Goal: Register for event/course

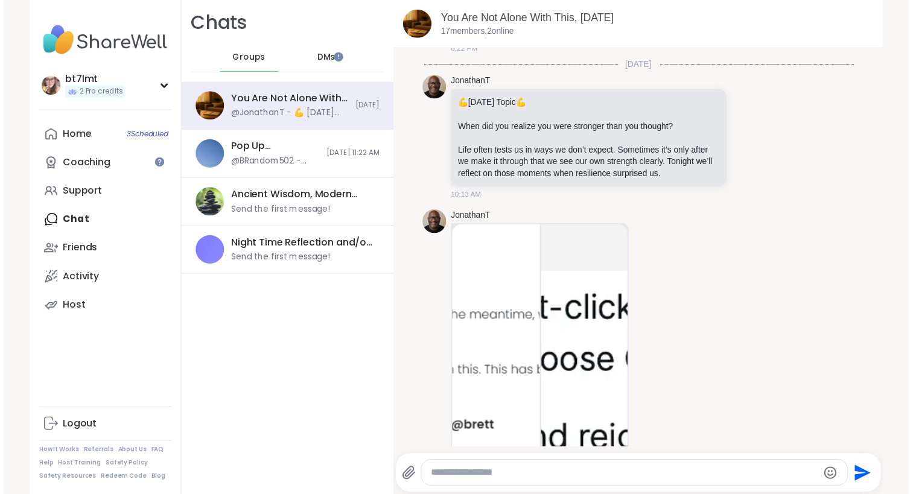
scroll to position [623, 0]
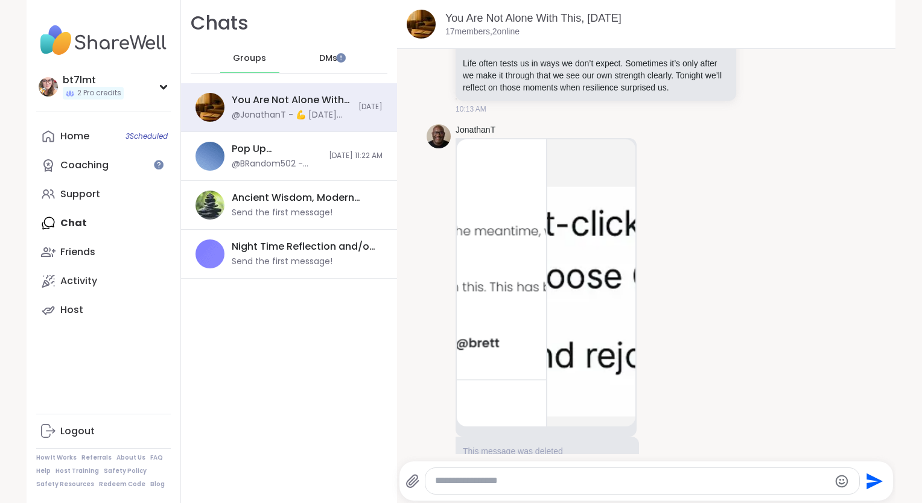
click at [517, 274] on img at bounding box center [501, 282] width 89 height 287
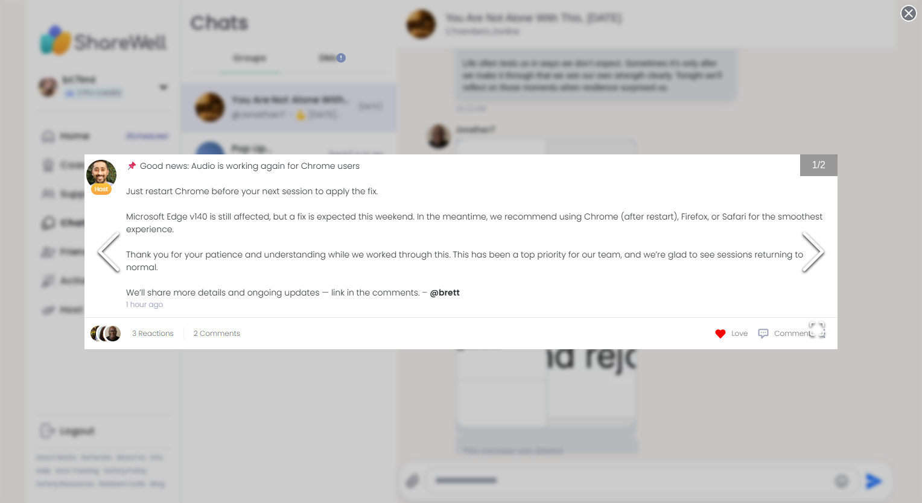
click at [725, 402] on div "1 / 2" at bounding box center [461, 251] width 922 height 503
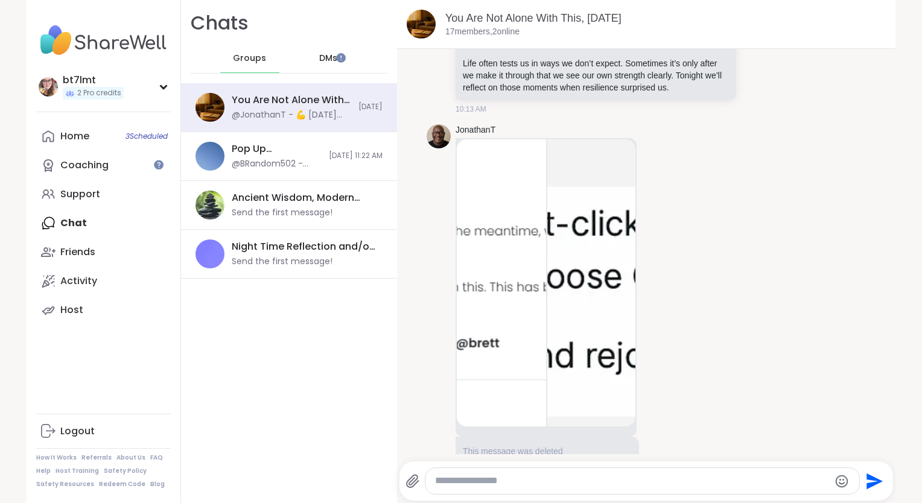
click at [593, 306] on img at bounding box center [592, 282] width 89 height 287
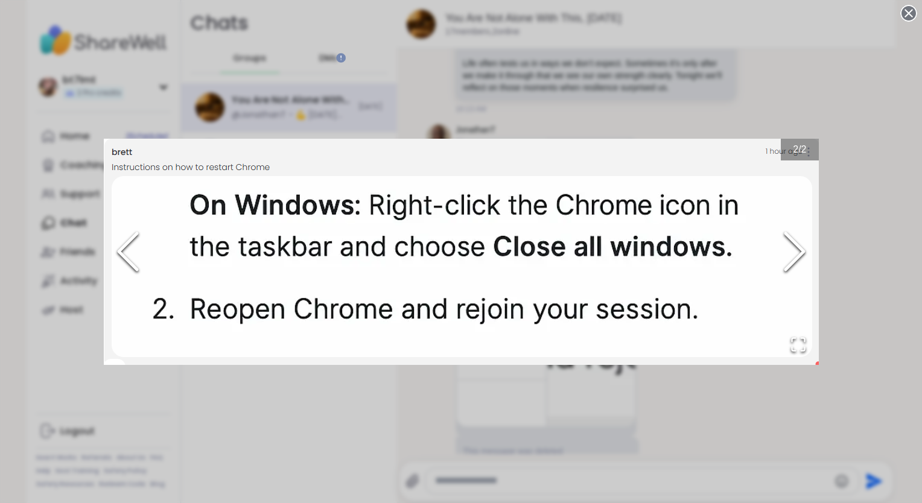
click at [737, 81] on div "2 / 2" at bounding box center [461, 251] width 922 height 503
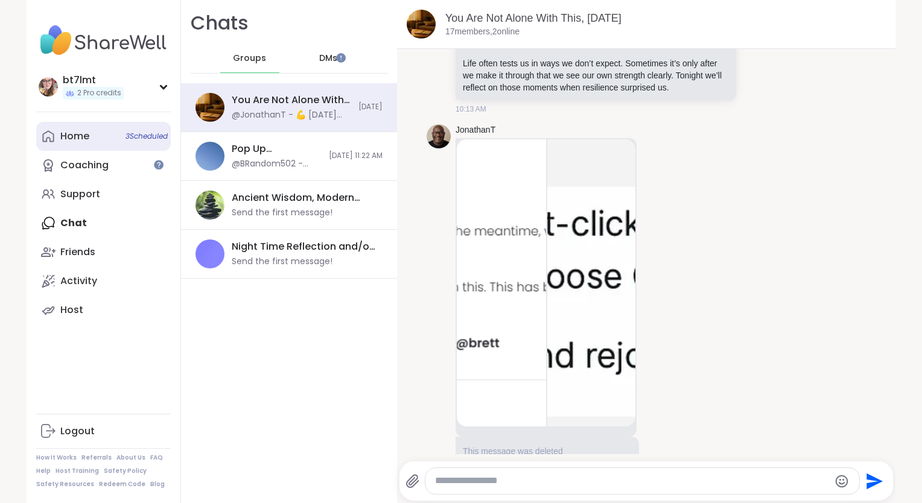
click at [103, 144] on link "Home 3 Scheduled" at bounding box center [103, 136] width 135 height 29
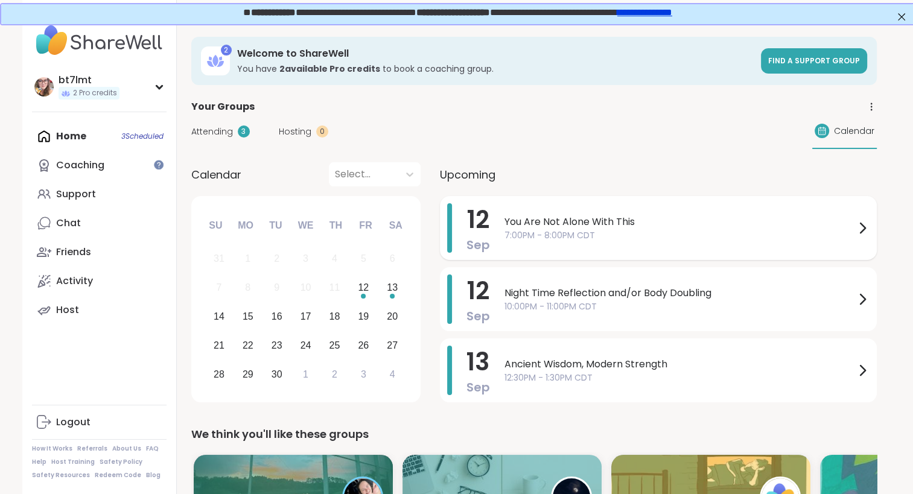
click at [637, 229] on span "7:00PM - 8:00PM CDT" at bounding box center [680, 235] width 351 height 13
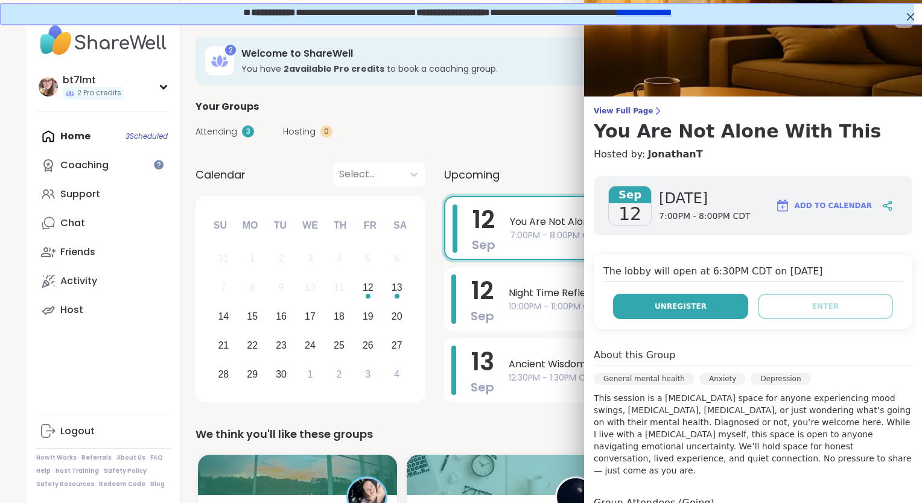
click at [685, 301] on span "Unregister" at bounding box center [681, 306] width 52 height 11
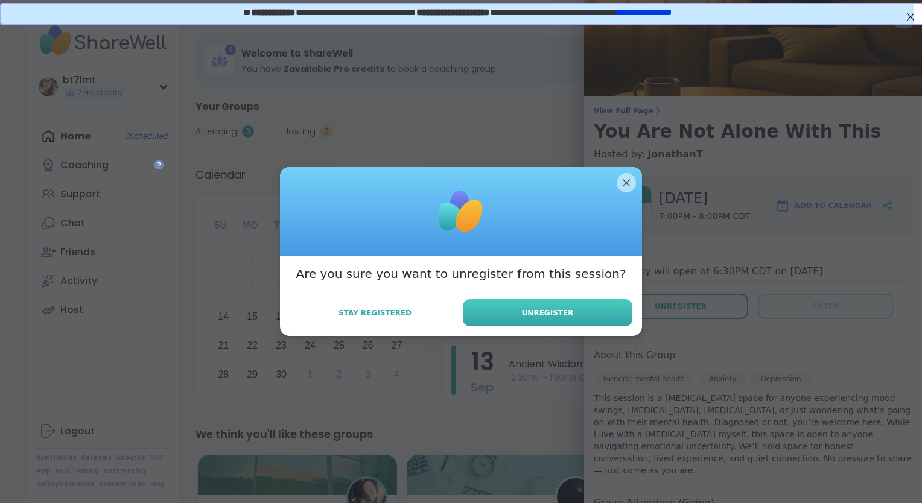
click at [565, 300] on button "Unregister" at bounding box center [548, 312] width 170 height 27
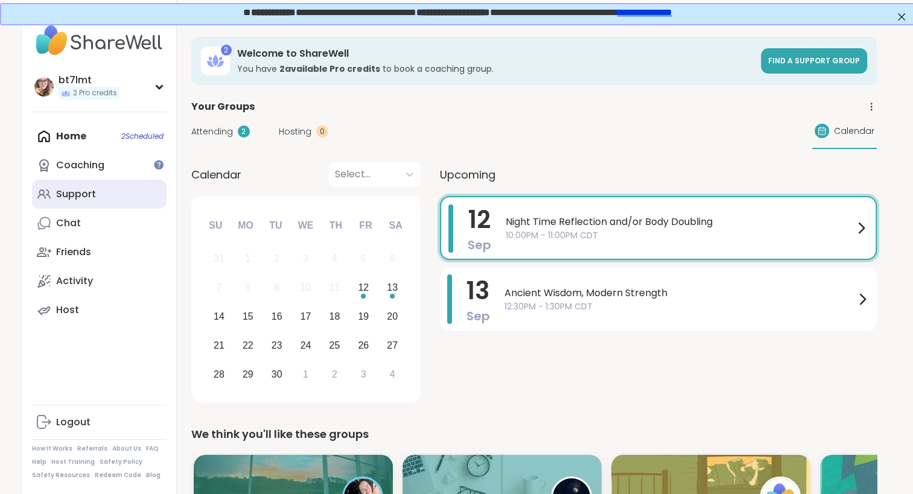
click at [80, 188] on div "Support" at bounding box center [76, 194] width 40 height 13
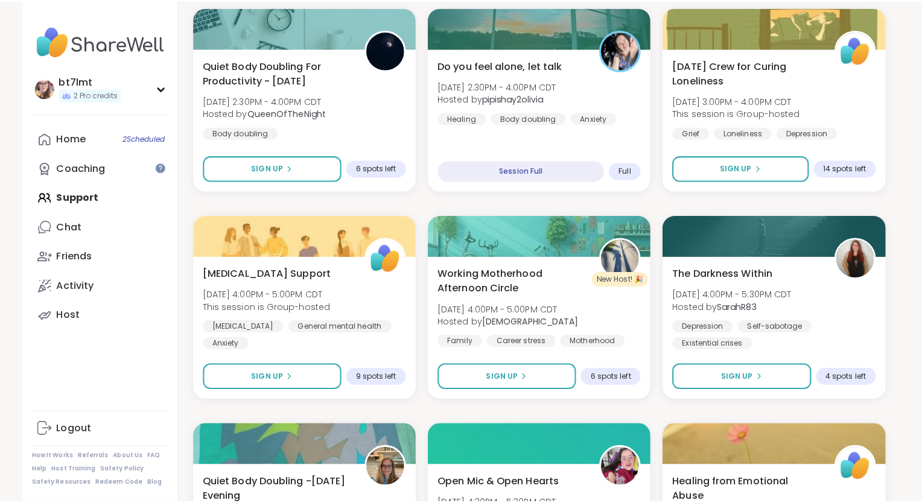
scroll to position [483, 0]
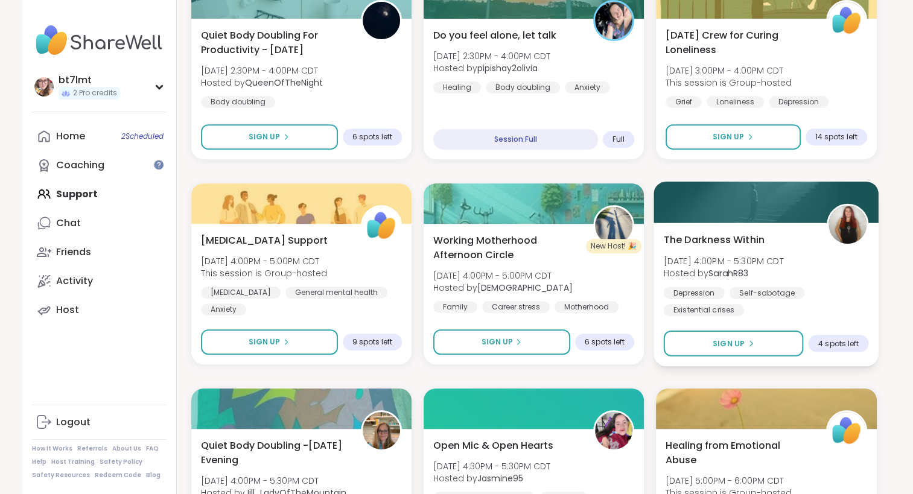
click at [833, 281] on div "The Darkness Within [DATE] 4:00PM - 5:30PM CDT Hosted by SarahR83 [MEDICAL_DATA…" at bounding box center [766, 274] width 205 height 84
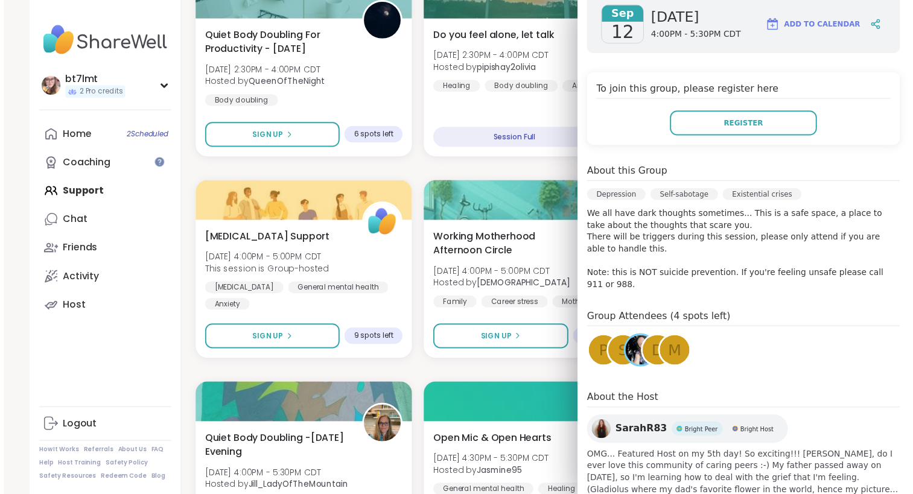
scroll to position [60, 0]
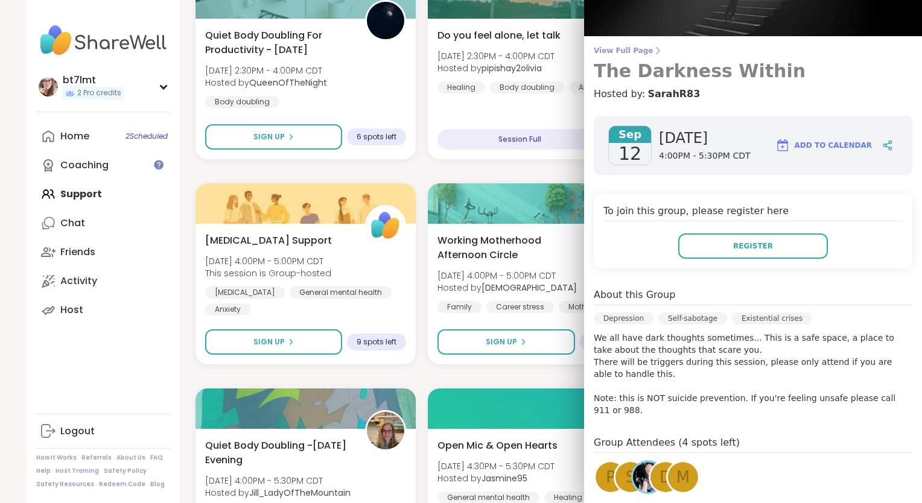
click at [629, 47] on span "View Full Page" at bounding box center [753, 51] width 319 height 10
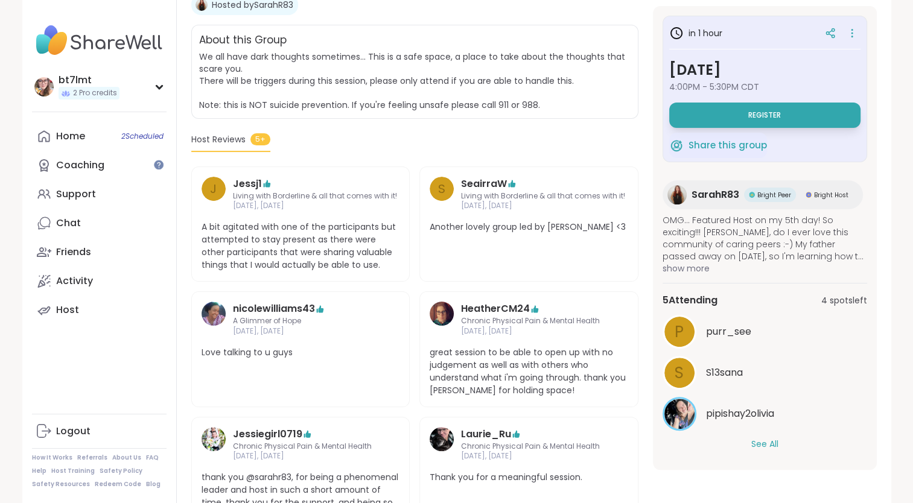
scroll to position [302, 0]
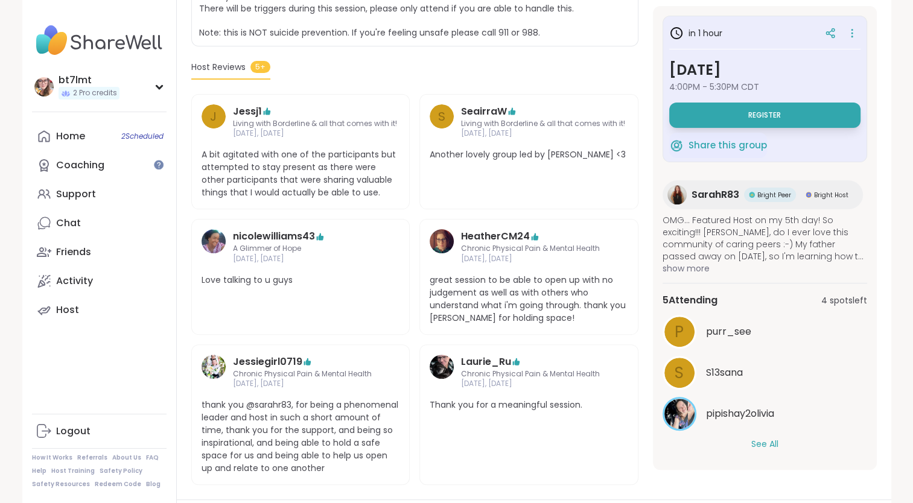
click at [756, 441] on button "See All" at bounding box center [765, 444] width 27 height 13
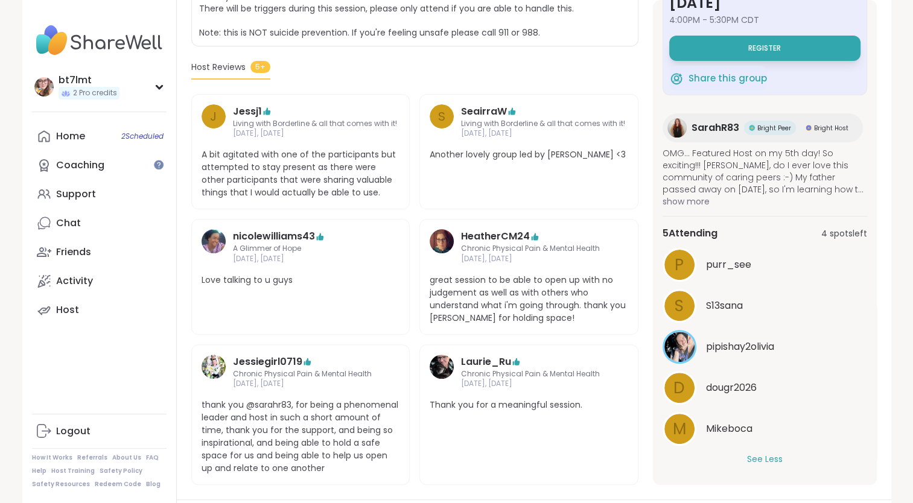
scroll to position [63, 0]
click at [687, 347] on img at bounding box center [680, 347] width 30 height 30
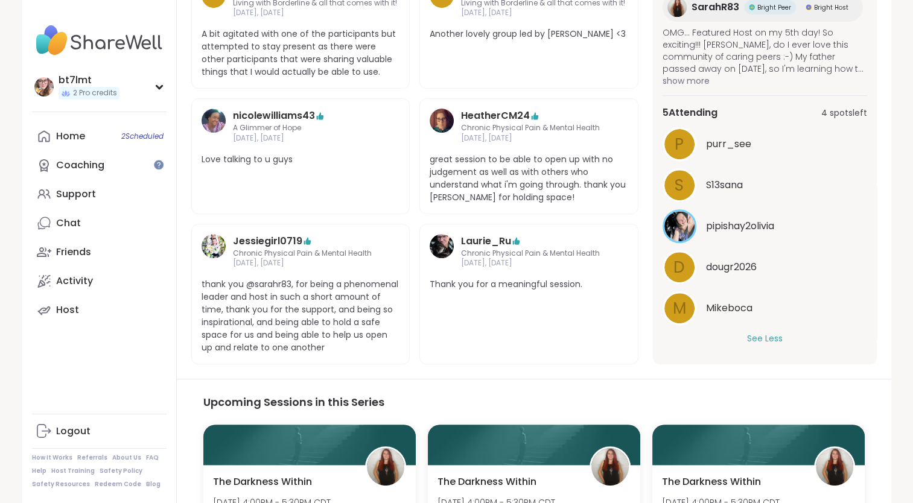
scroll to position [60, 0]
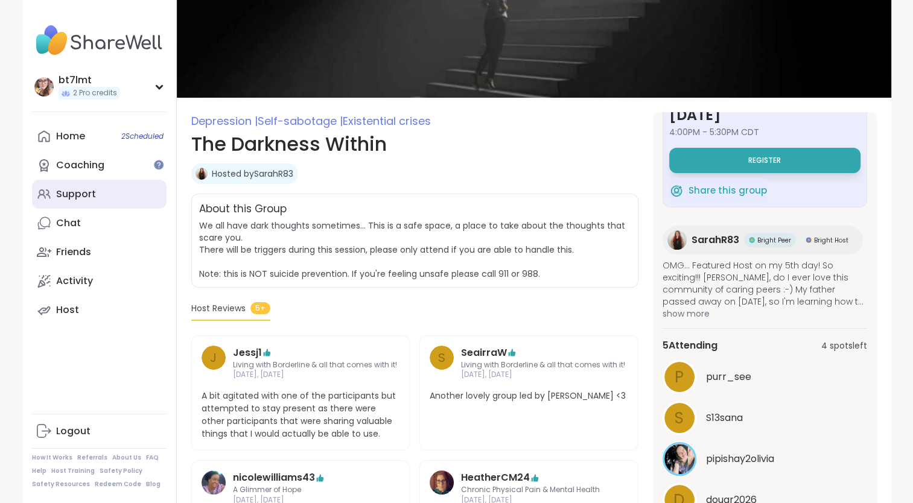
click at [88, 195] on div "Support" at bounding box center [76, 194] width 40 height 13
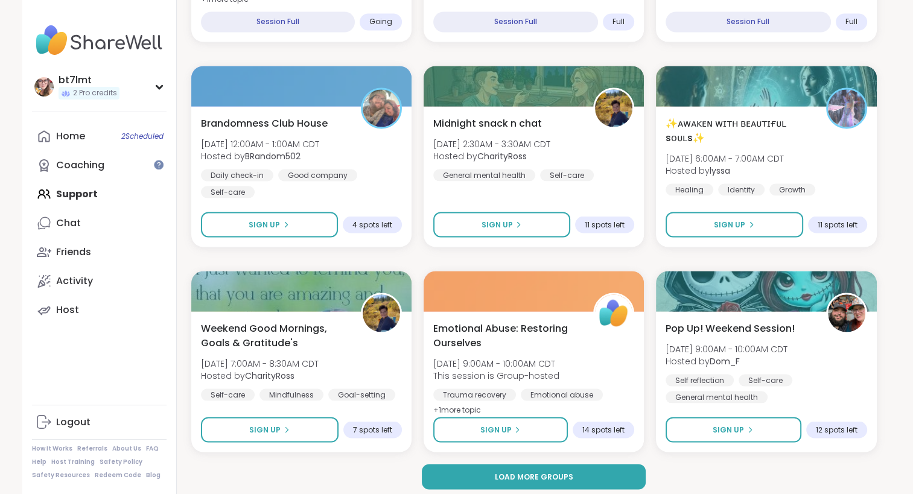
scroll to position [2249, 0]
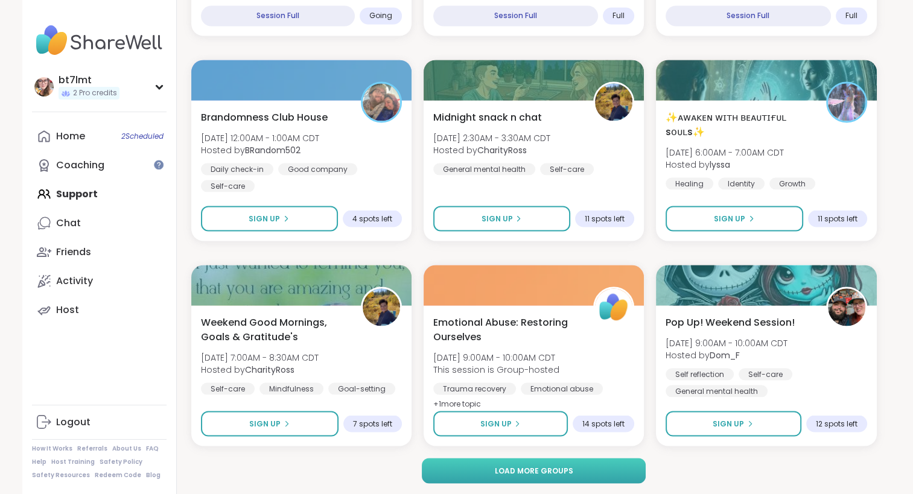
click at [605, 459] on button "Load more groups" at bounding box center [534, 470] width 224 height 25
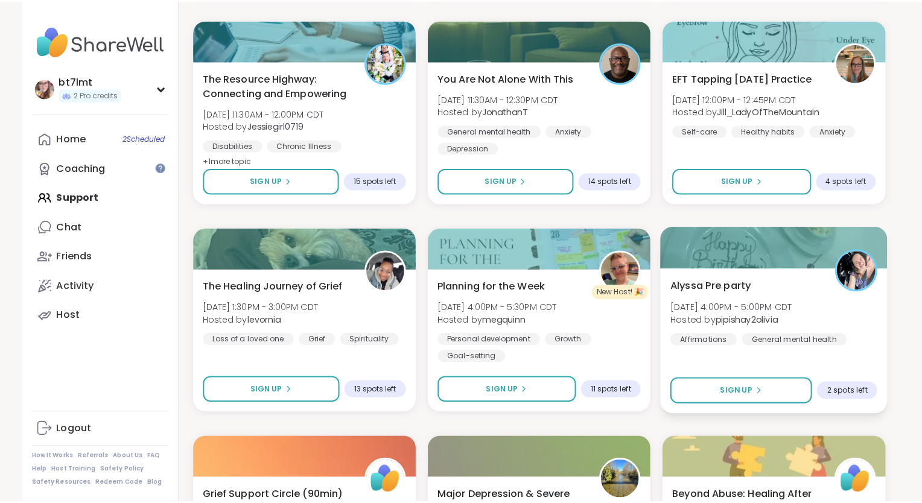
scroll to position [2913, 0]
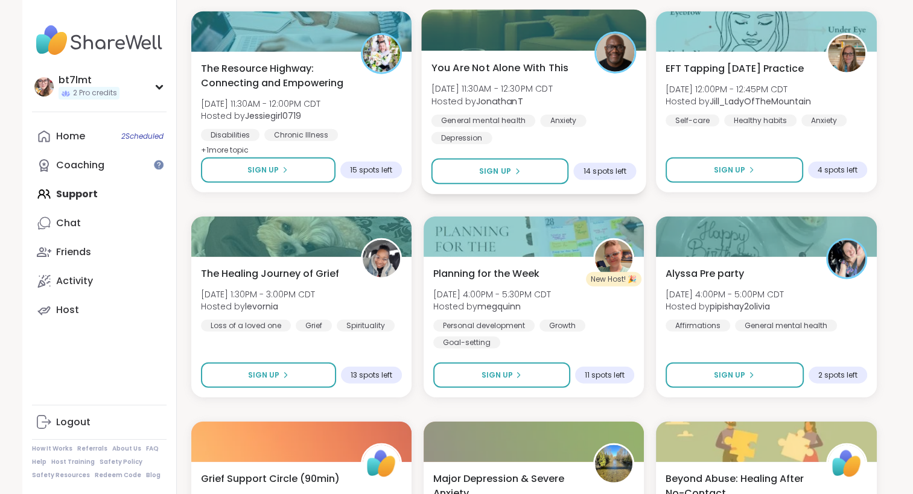
click at [630, 124] on div "General mental [MEDICAL_DATA] [MEDICAL_DATA]" at bounding box center [533, 130] width 205 height 30
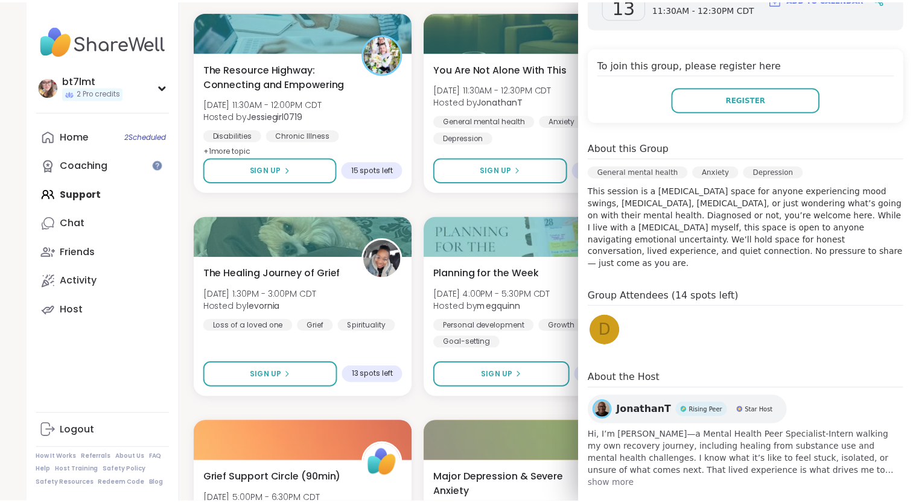
scroll to position [210, 0]
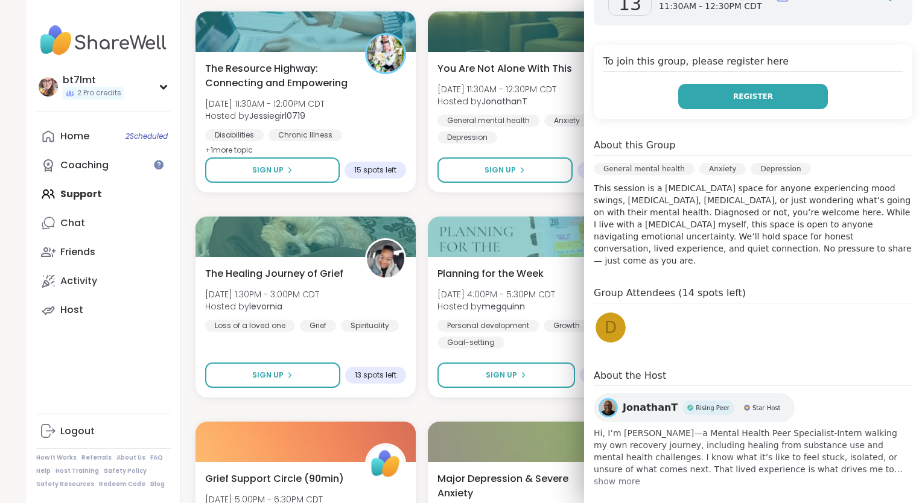
click at [741, 101] on button "Register" at bounding box center [754, 96] width 150 height 25
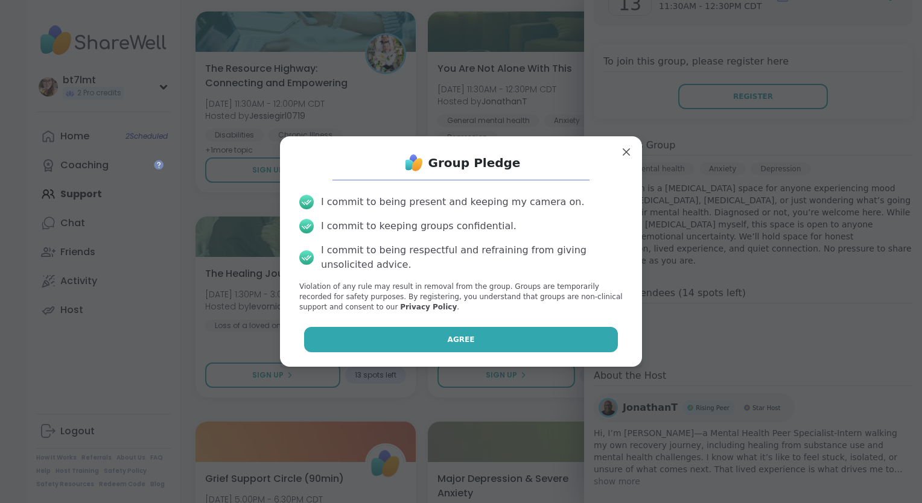
click at [563, 347] on button "Agree" at bounding box center [461, 339] width 315 height 25
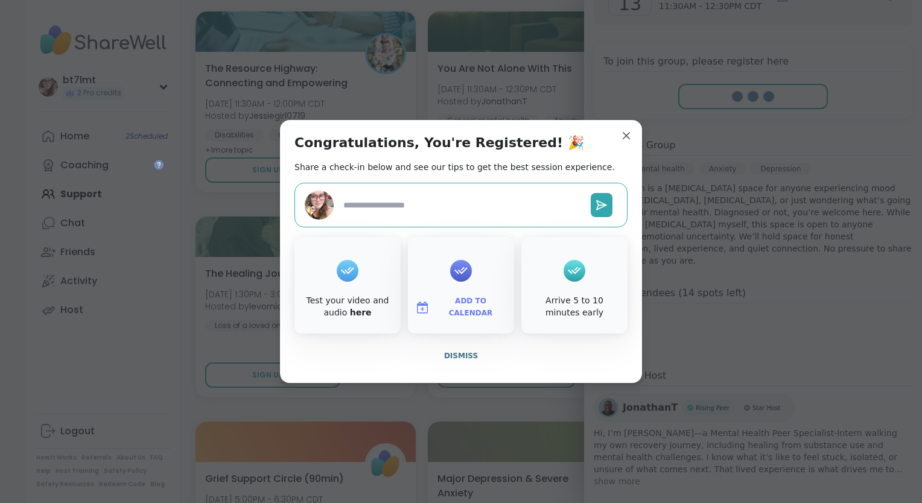
type textarea "*"
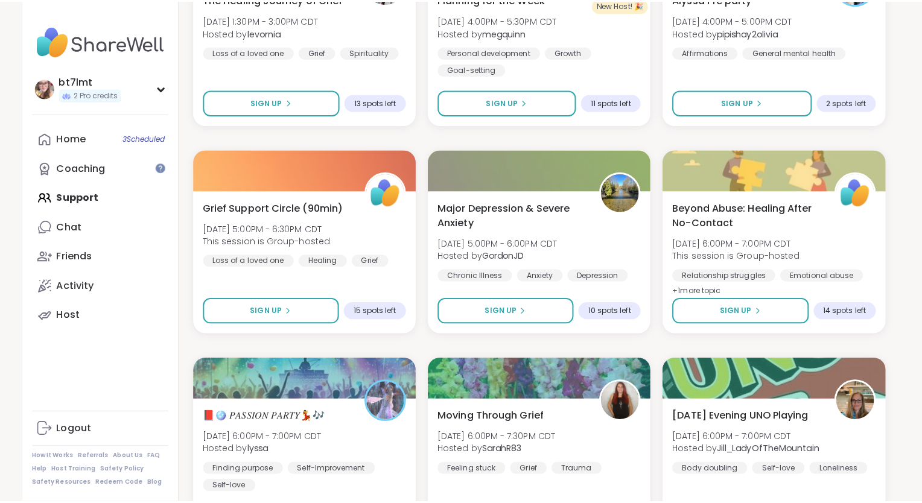
scroll to position [3215, 0]
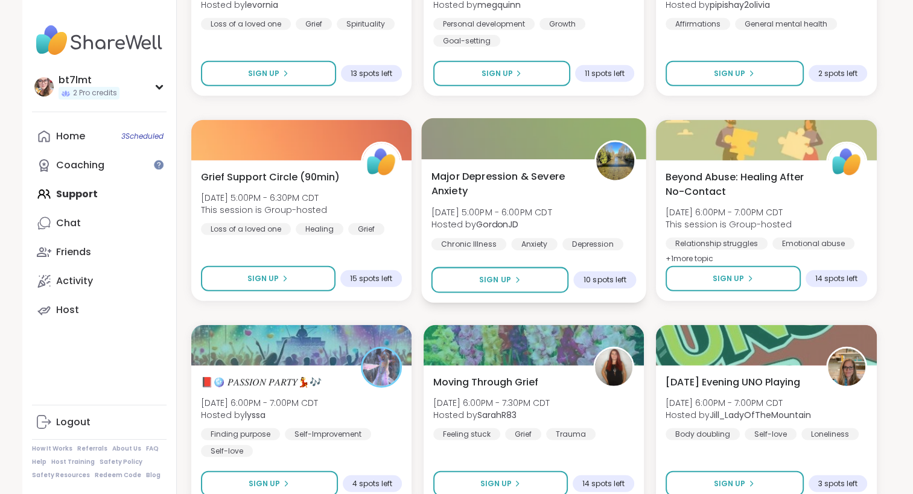
click at [618, 224] on div "Major [MEDICAL_DATA] & Severe Anxiety [DATE] 5:00PM - 6:00PM CDT Hosted by Gord…" at bounding box center [533, 209] width 205 height 81
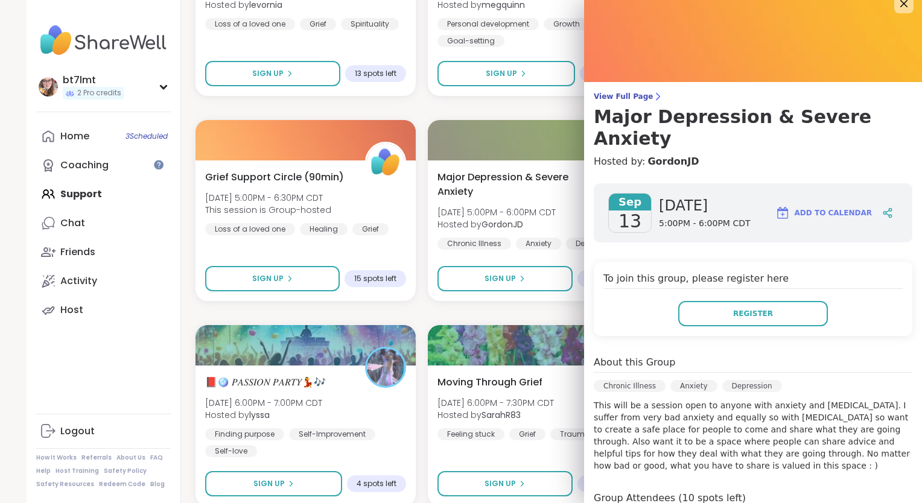
scroll to position [0, 0]
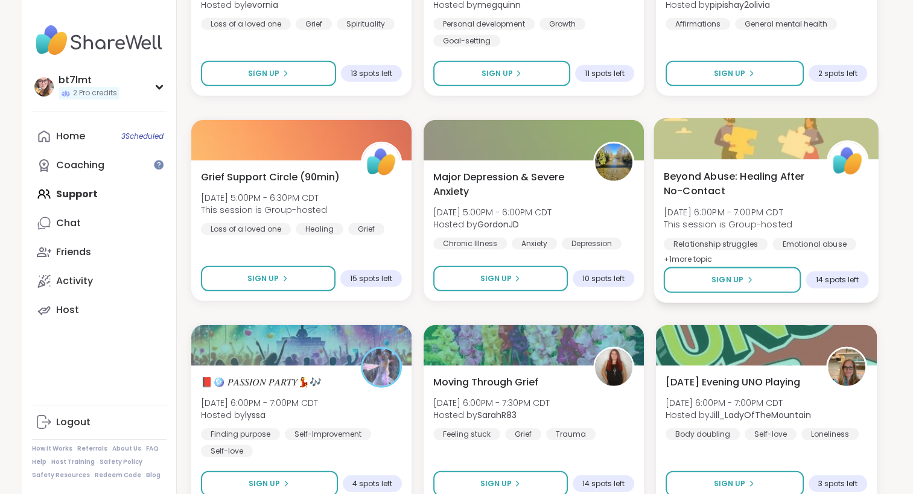
click at [848, 197] on div "Beyond Abuse: Healing After No-Contact [DATE] 6:00PM - 7:00PM CDT This session …" at bounding box center [766, 218] width 205 height 98
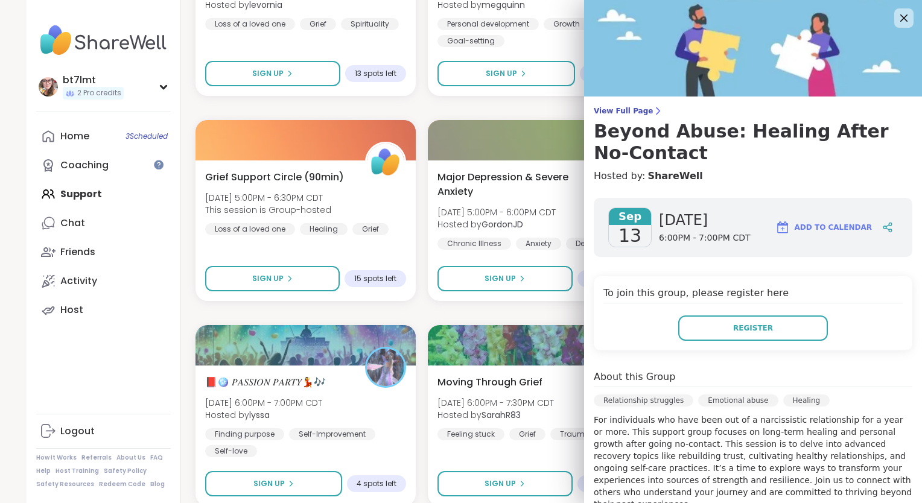
scroll to position [208, 0]
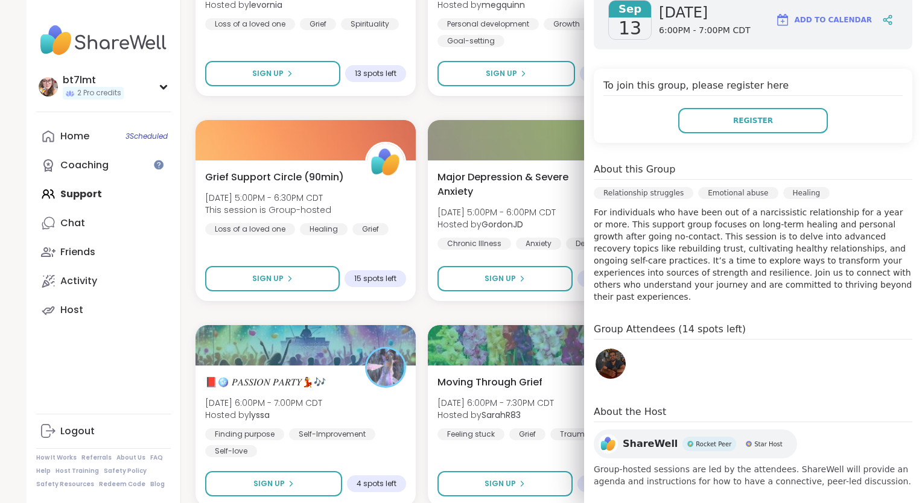
click at [606, 349] on img at bounding box center [611, 364] width 30 height 30
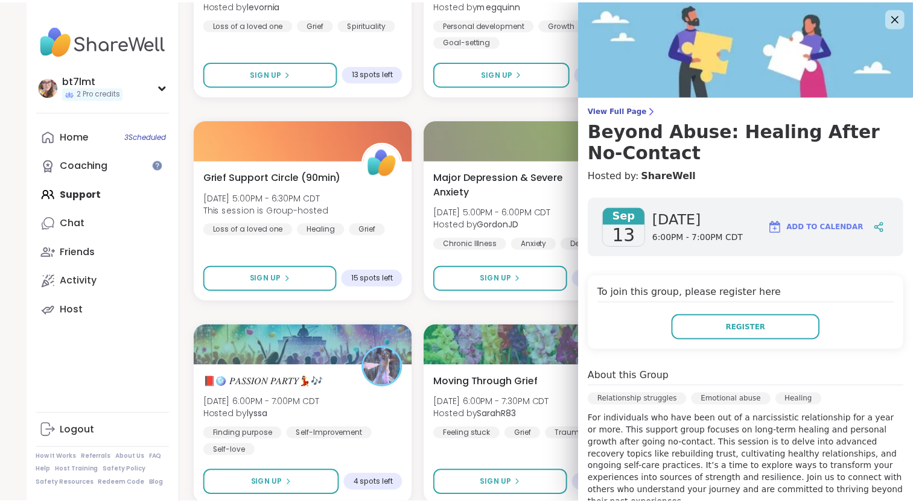
scroll to position [0, 0]
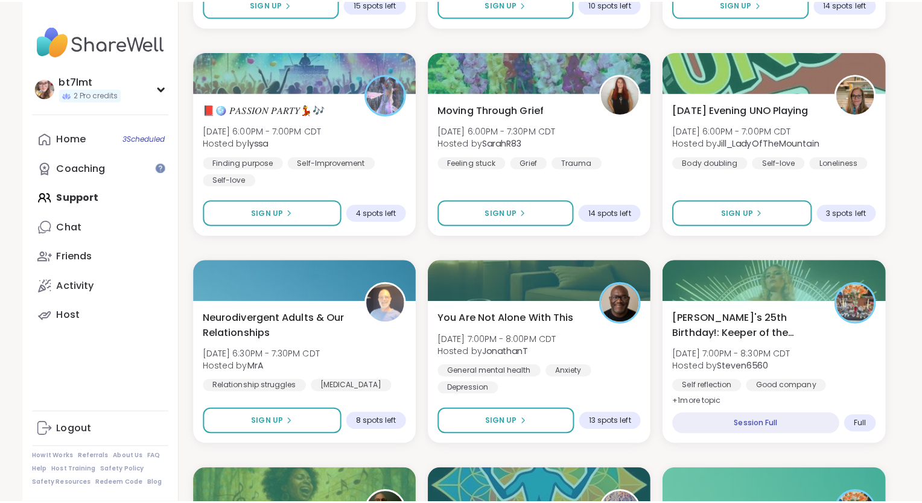
scroll to position [3517, 0]
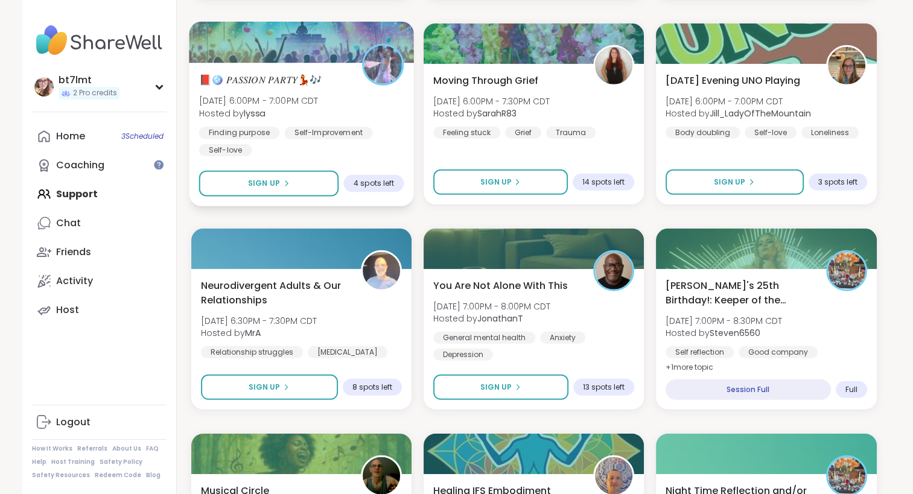
click at [400, 133] on div "Finding purpose [MEDICAL_DATA] Self-love" at bounding box center [301, 142] width 205 height 30
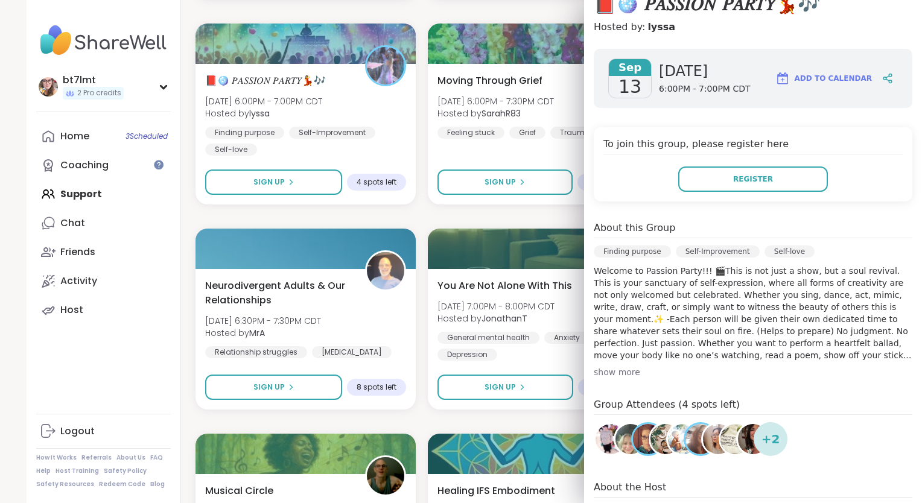
scroll to position [181, 0]
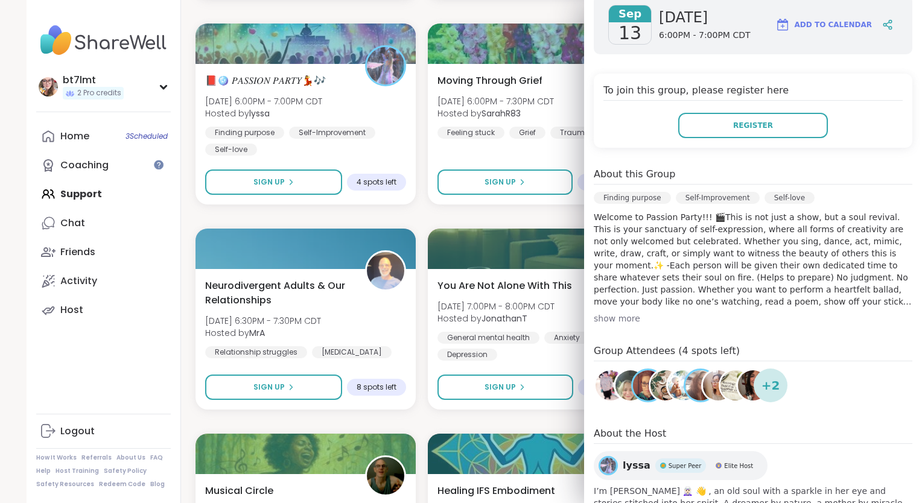
click at [611, 322] on div "show more" at bounding box center [753, 319] width 319 height 12
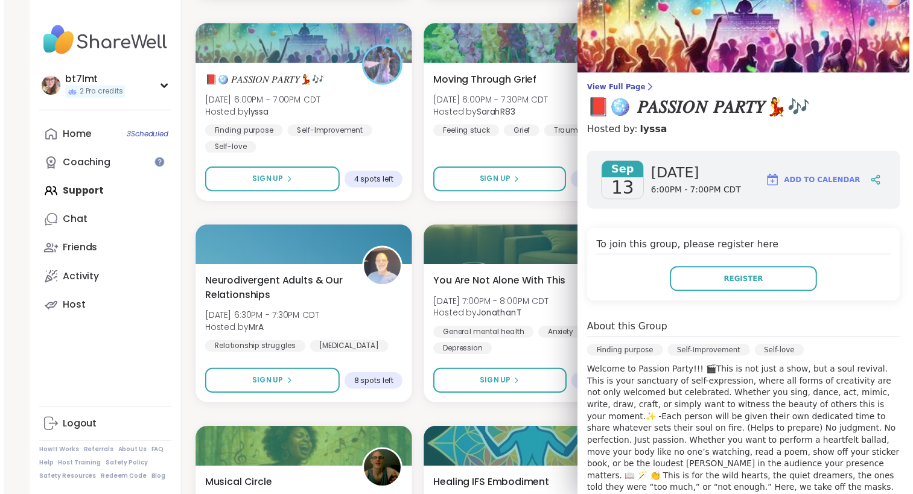
scroll to position [0, 0]
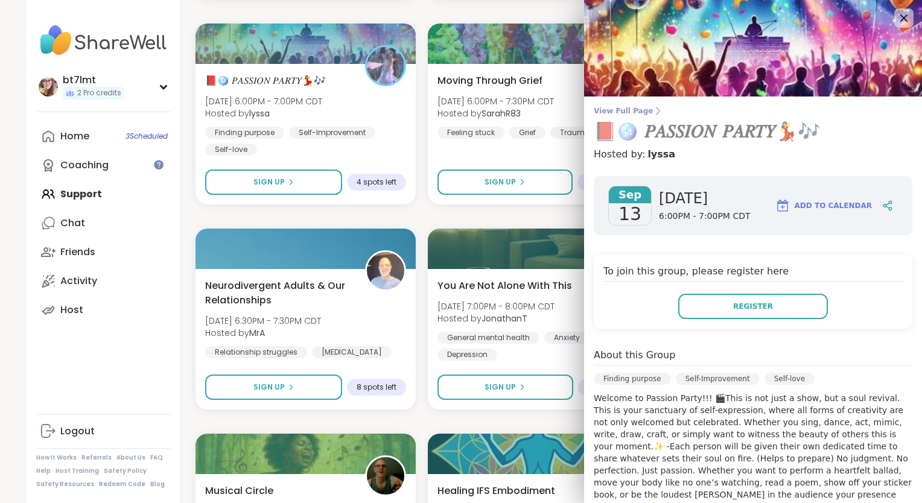
click at [614, 111] on span "View Full Page" at bounding box center [753, 111] width 319 height 10
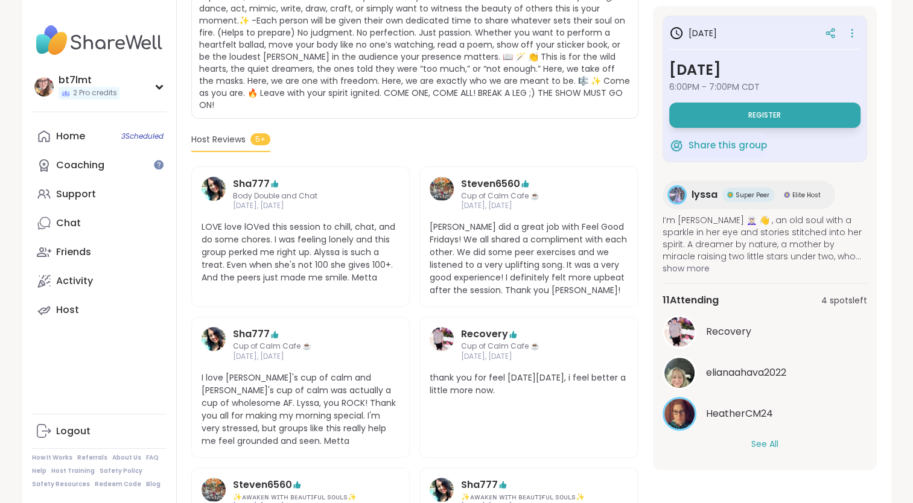
click at [763, 443] on button "See All" at bounding box center [765, 444] width 27 height 13
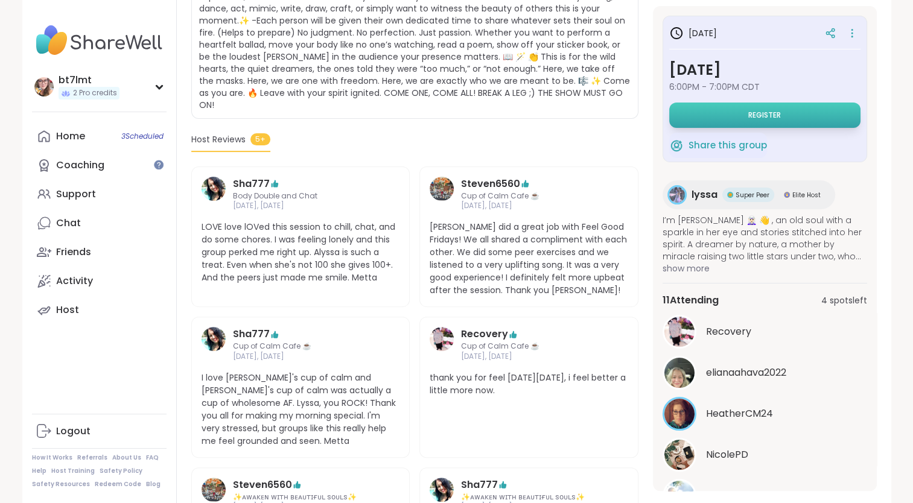
click at [749, 114] on span "Register" at bounding box center [765, 115] width 33 height 10
click at [700, 118] on button "Register" at bounding box center [764, 115] width 191 height 25
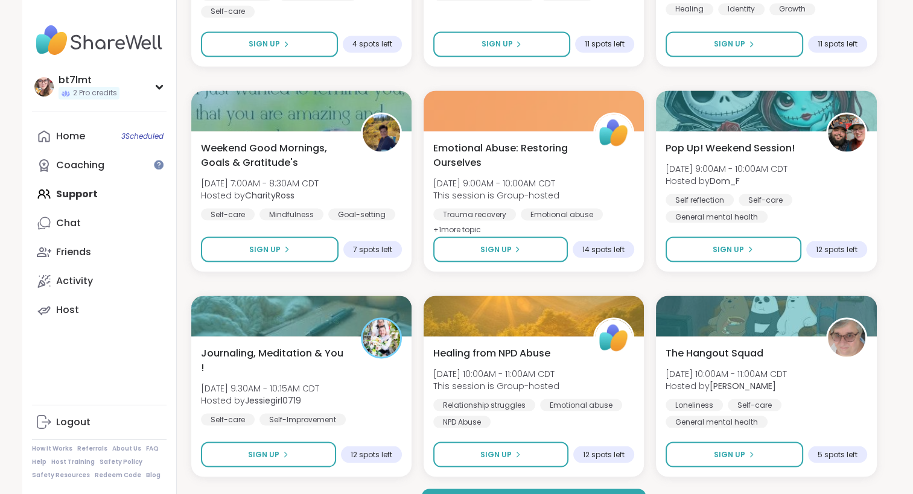
scroll to position [2249, 0]
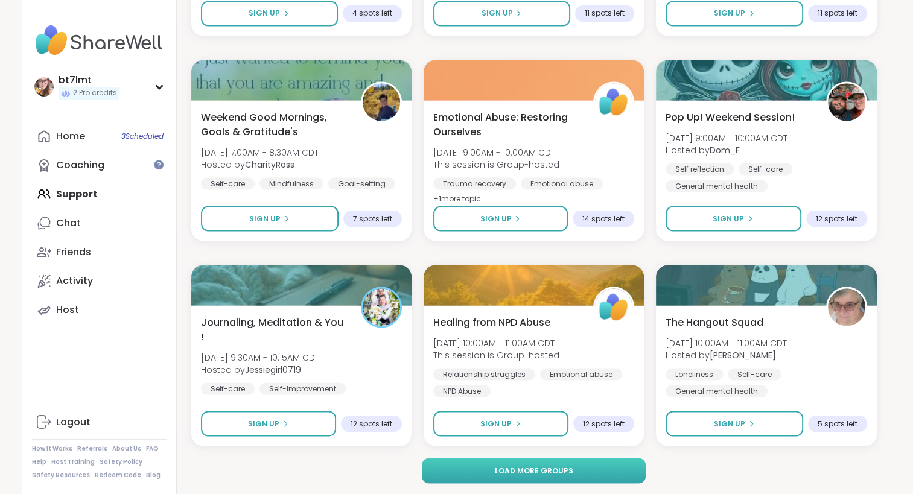
click at [598, 467] on button "Load more groups" at bounding box center [534, 470] width 224 height 25
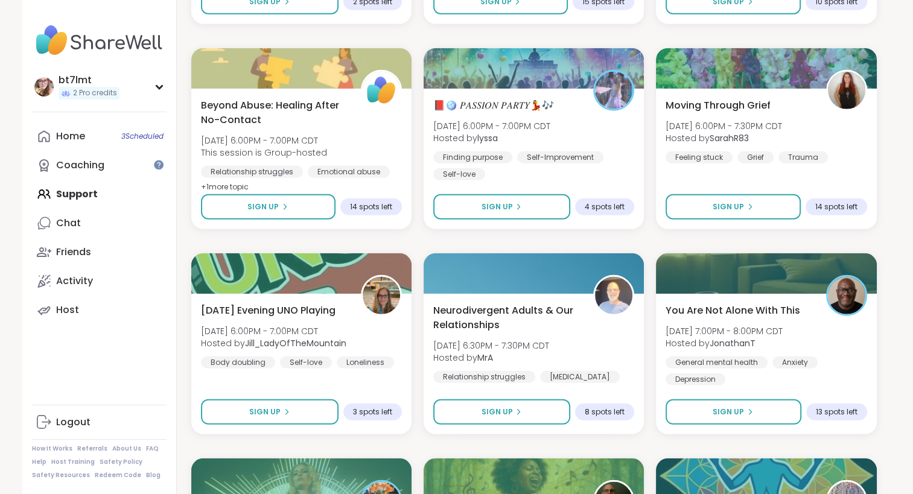
scroll to position [3335, 0]
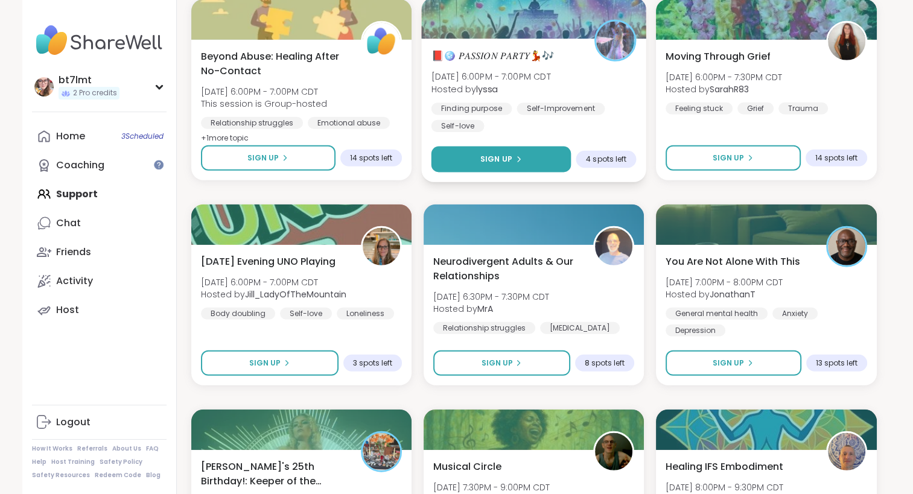
click at [545, 158] on button "Sign Up" at bounding box center [501, 160] width 140 height 26
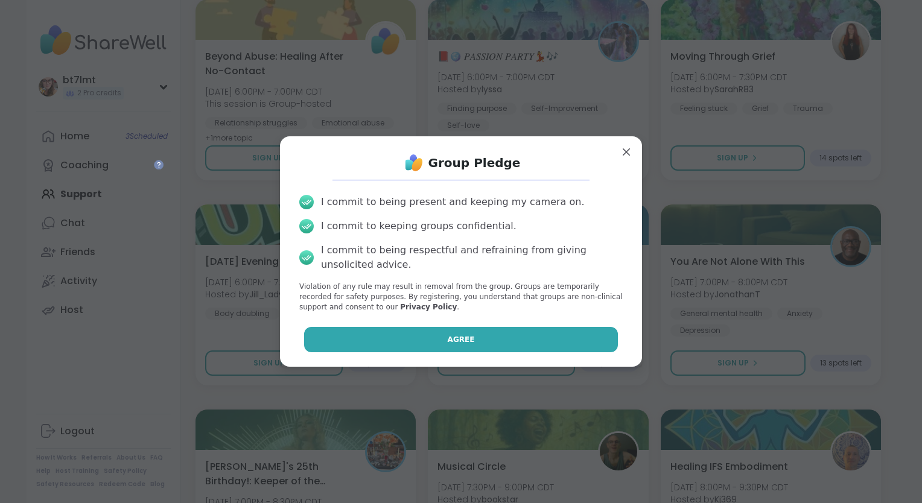
click at [502, 339] on button "Agree" at bounding box center [461, 339] width 315 height 25
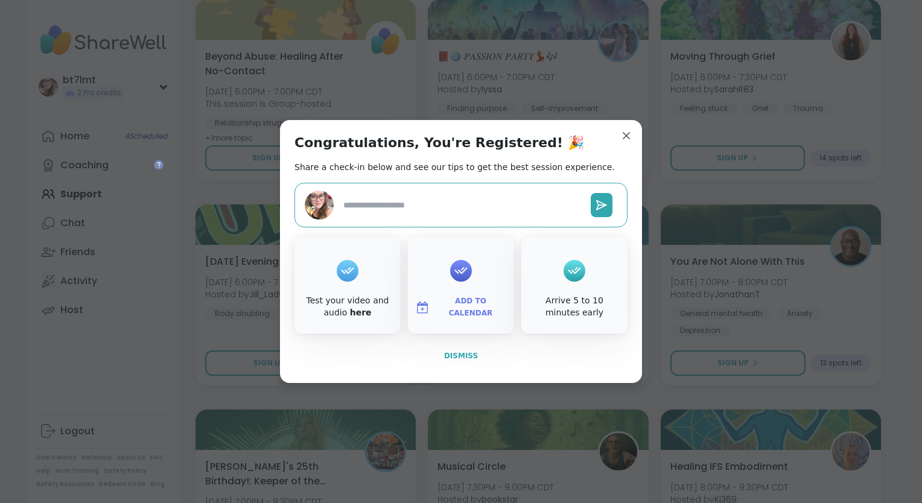
click at [464, 348] on button "Dismiss" at bounding box center [461, 356] width 333 height 25
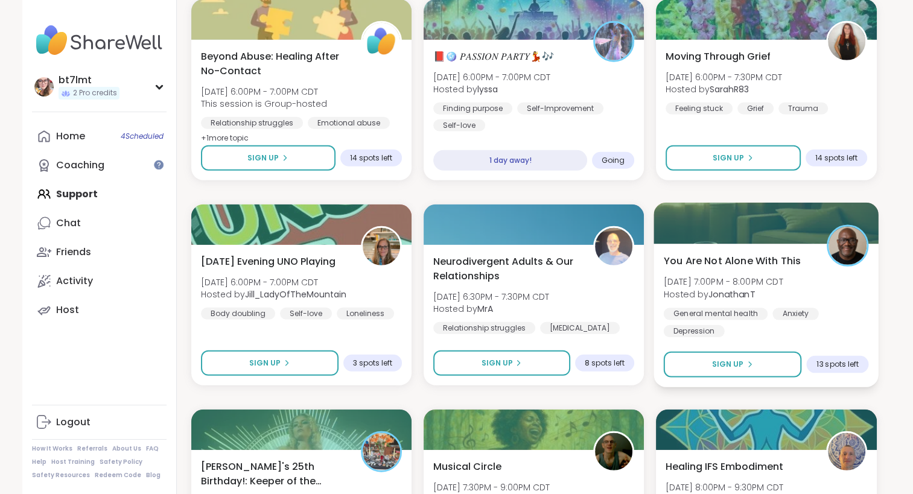
click at [848, 324] on div "General mental [MEDICAL_DATA] [MEDICAL_DATA]" at bounding box center [766, 323] width 205 height 30
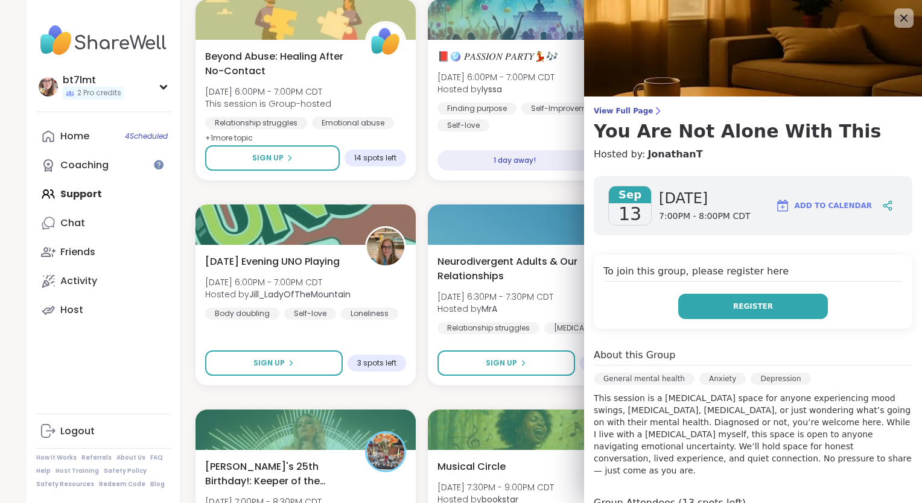
click at [733, 311] on span "Register" at bounding box center [753, 306] width 40 height 11
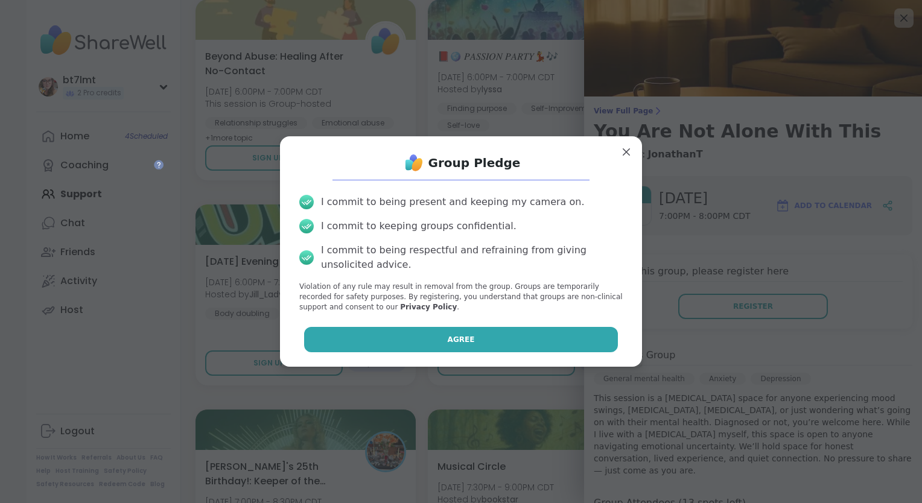
click at [592, 343] on button "Agree" at bounding box center [461, 339] width 315 height 25
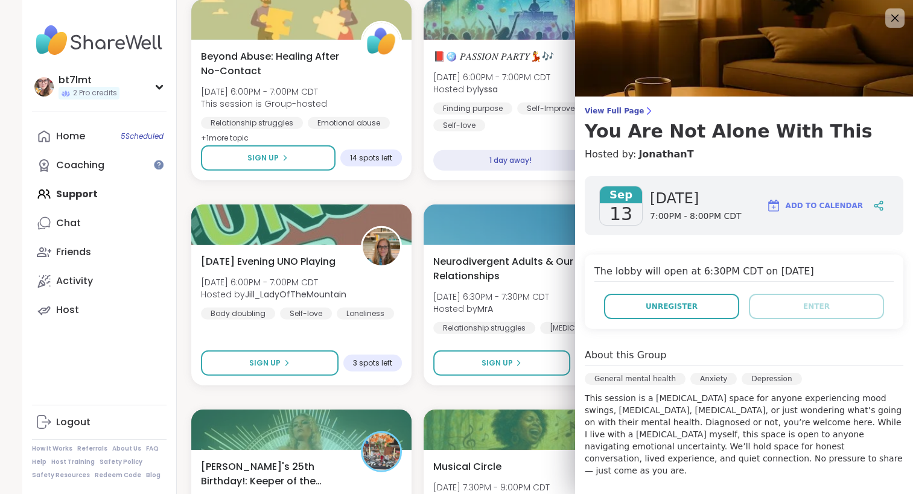
drag, startPoint x: 618, startPoint y: 135, endPoint x: 628, endPoint y: 173, distance: 39.2
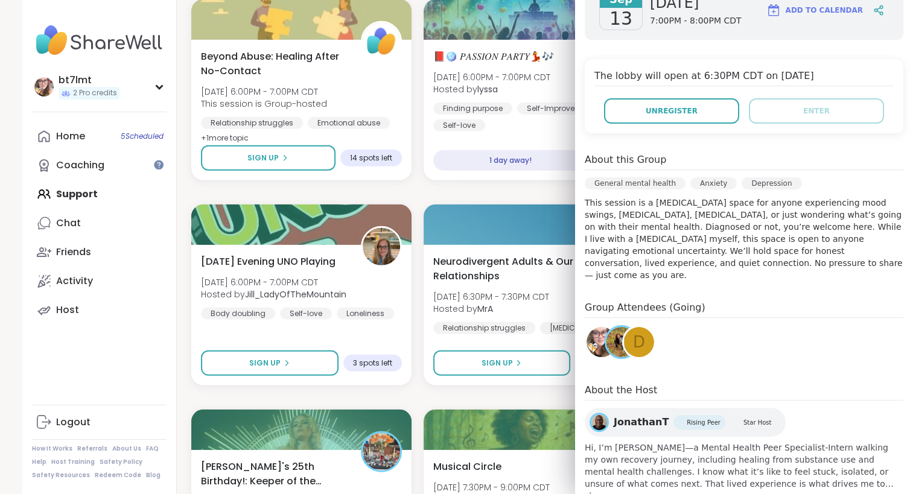
scroll to position [220, 0]
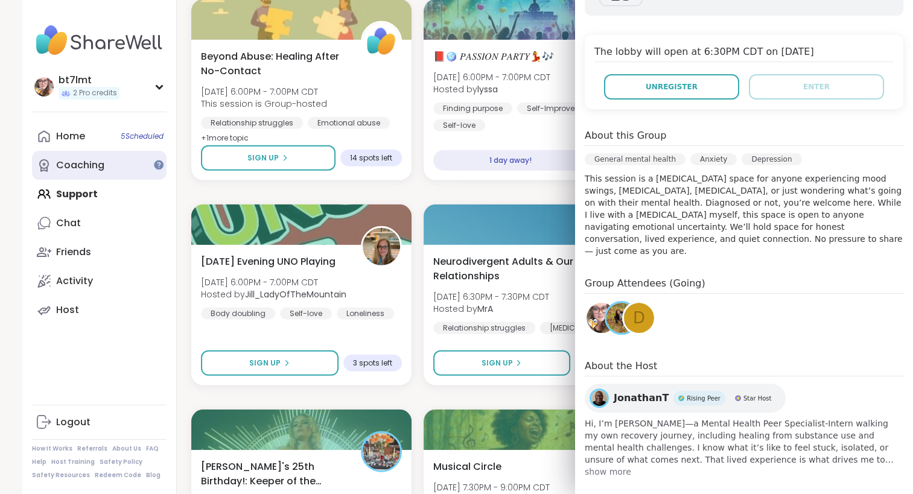
click at [85, 171] on div "Coaching" at bounding box center [80, 165] width 48 height 13
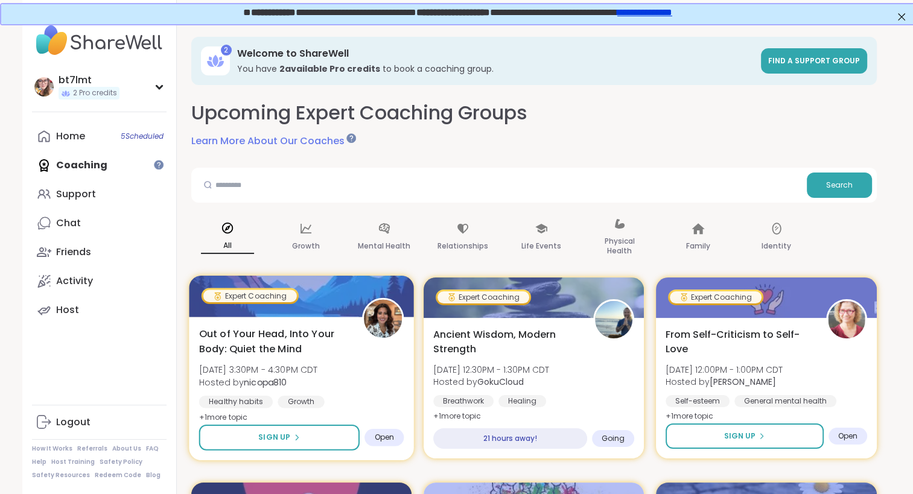
click at [386, 356] on div "Out of Your Head, Into Your Body: Quiet the Mind Fri, Sep 12 | 3:30PM - 4:30PM …" at bounding box center [301, 376] width 205 height 98
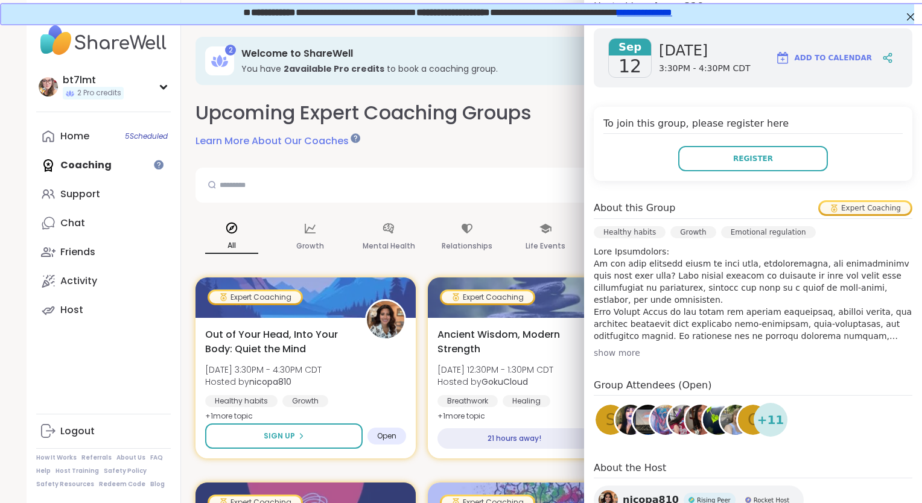
scroll to position [241, 0]
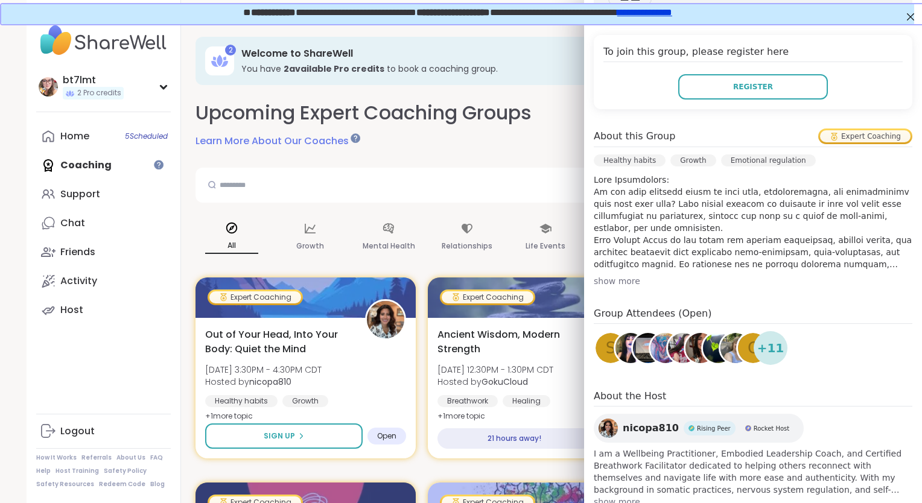
click at [613, 283] on div "show more" at bounding box center [753, 281] width 319 height 12
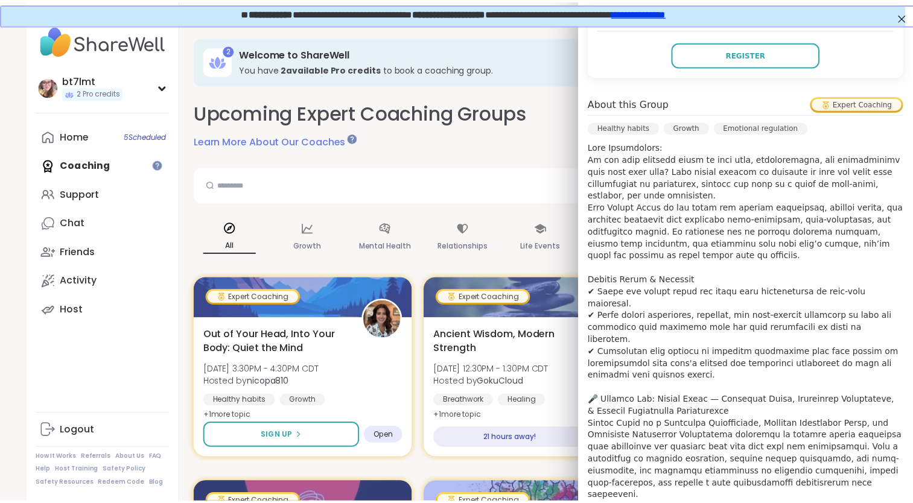
scroll to position [0, 0]
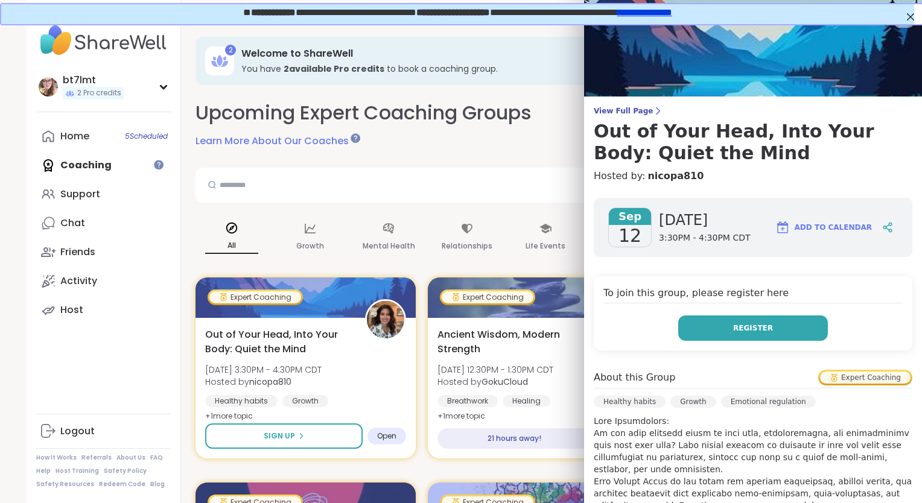
click at [698, 328] on button "Register" at bounding box center [754, 328] width 150 height 25
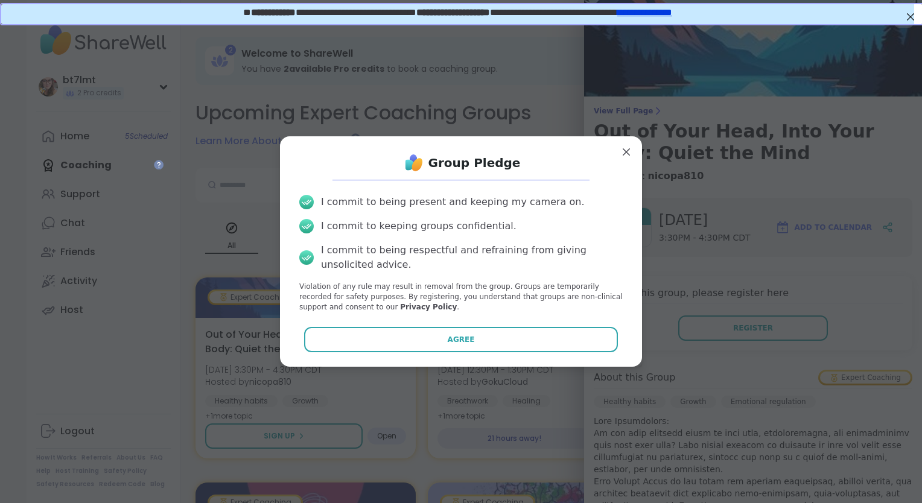
drag, startPoint x: 520, startPoint y: 339, endPoint x: 531, endPoint y: 340, distance: 11.5
click at [521, 339] on button "Agree" at bounding box center [461, 339] width 315 height 25
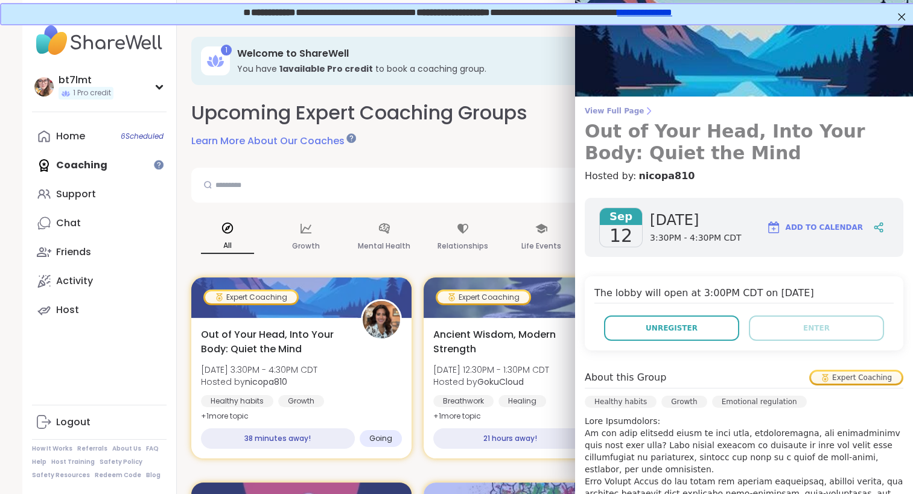
click at [616, 112] on span "View Full Page" at bounding box center [744, 111] width 319 height 10
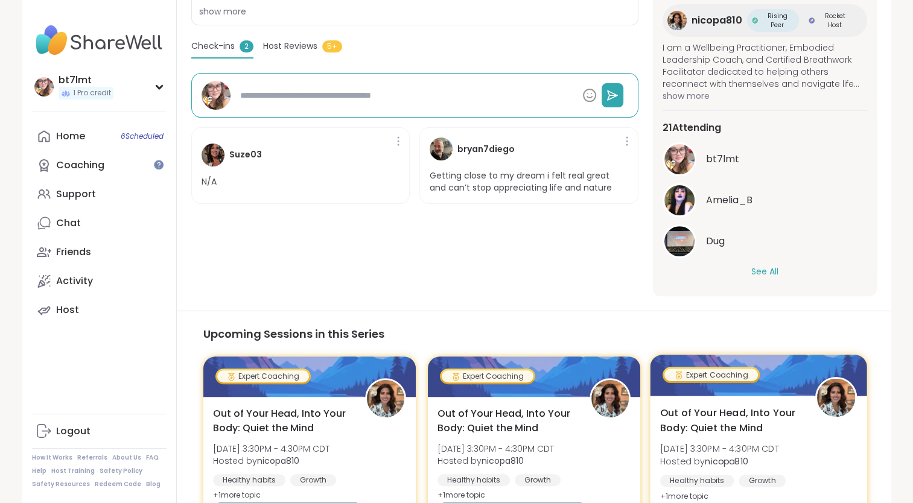
scroll to position [362, 0]
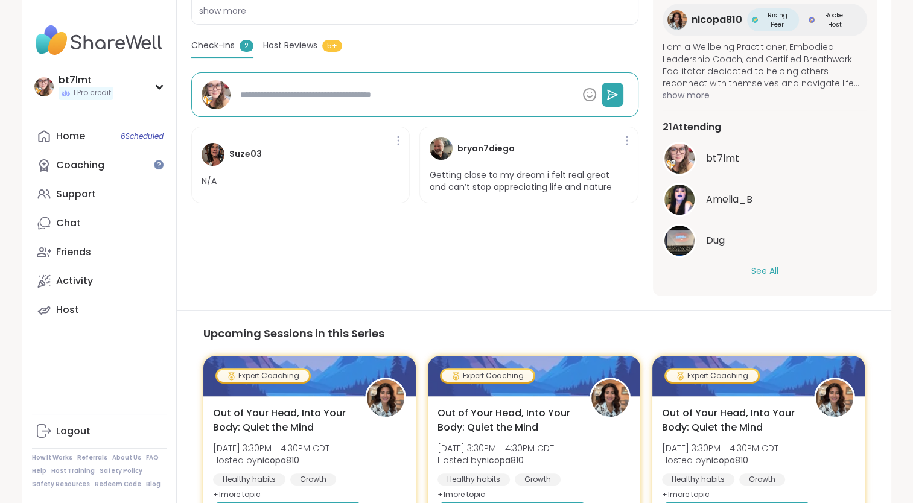
click at [765, 269] on button "See All" at bounding box center [765, 271] width 27 height 13
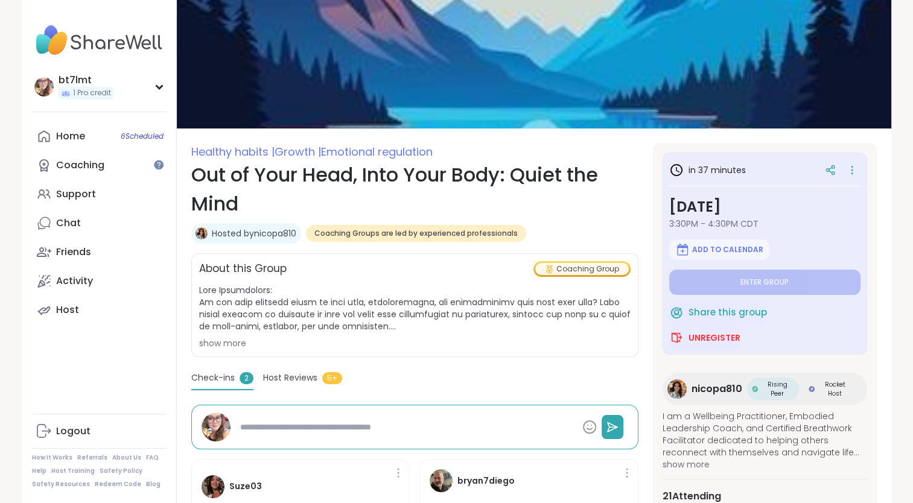
scroll to position [0, 0]
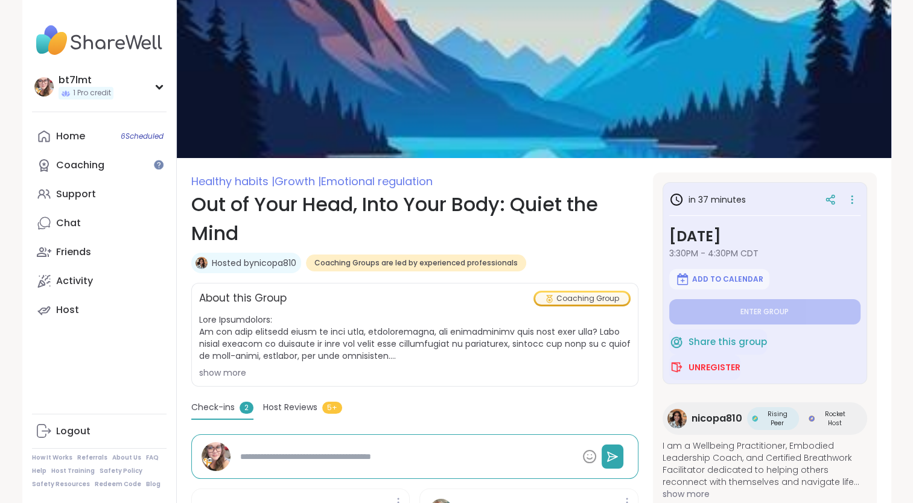
click at [229, 369] on div "show more" at bounding box center [415, 373] width 432 height 12
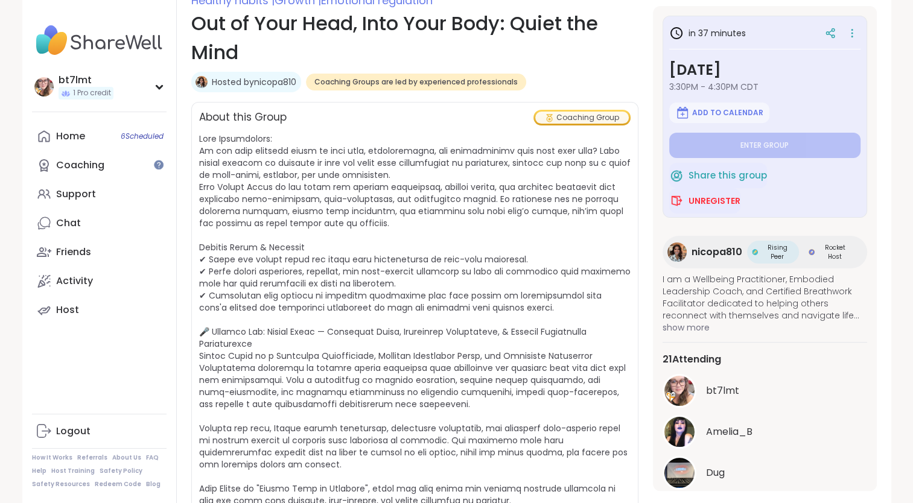
scroll to position [241, 0]
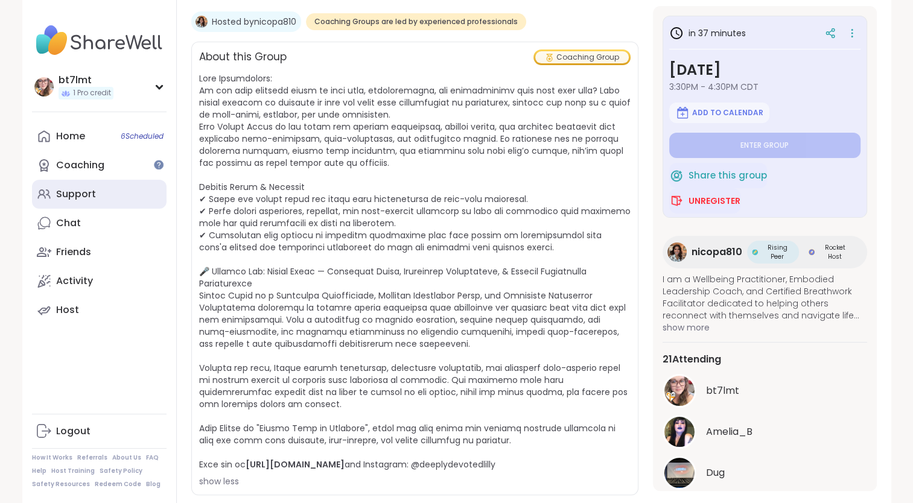
click at [99, 194] on link "Support" at bounding box center [99, 194] width 135 height 29
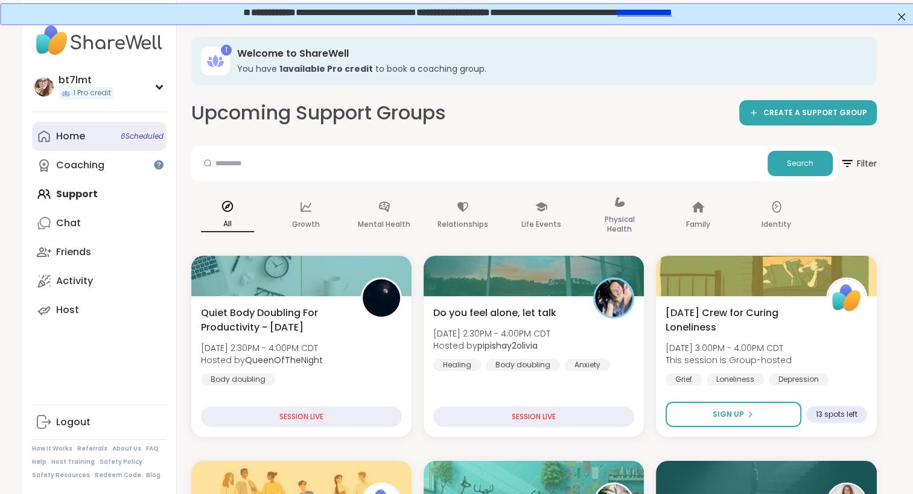
click at [54, 141] on link "Home 6 Scheduled" at bounding box center [99, 136] width 135 height 29
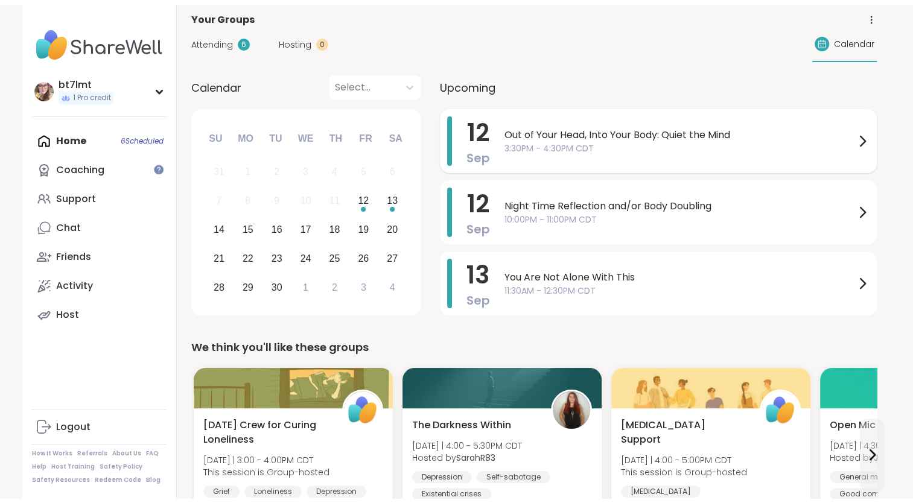
scroll to position [121, 0]
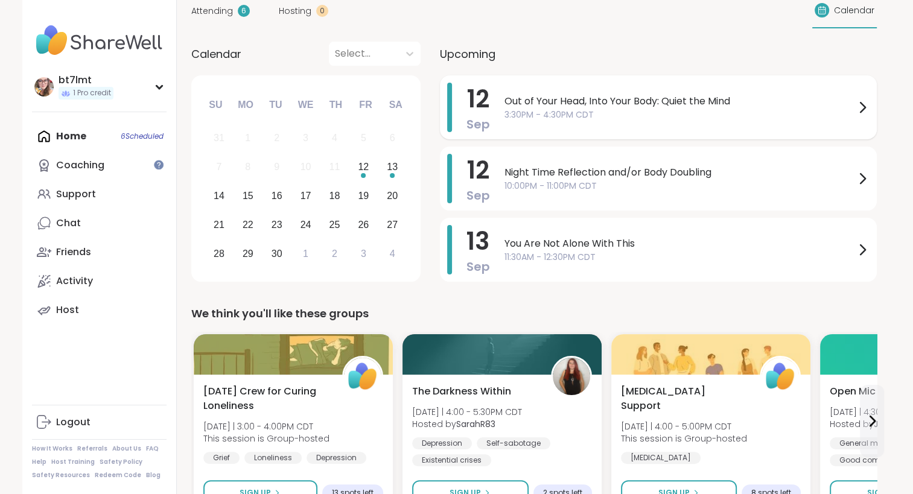
click at [712, 120] on div "Out of Your Head, Into Your Body: Quiet the Mind 3:30PM - 4:30PM CDT" at bounding box center [687, 108] width 365 height 50
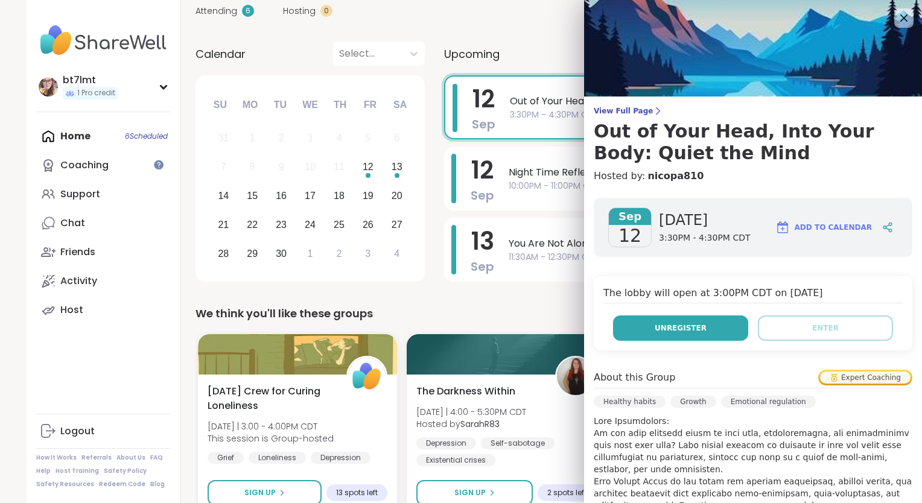
click at [658, 336] on button "Unregister" at bounding box center [680, 328] width 135 height 25
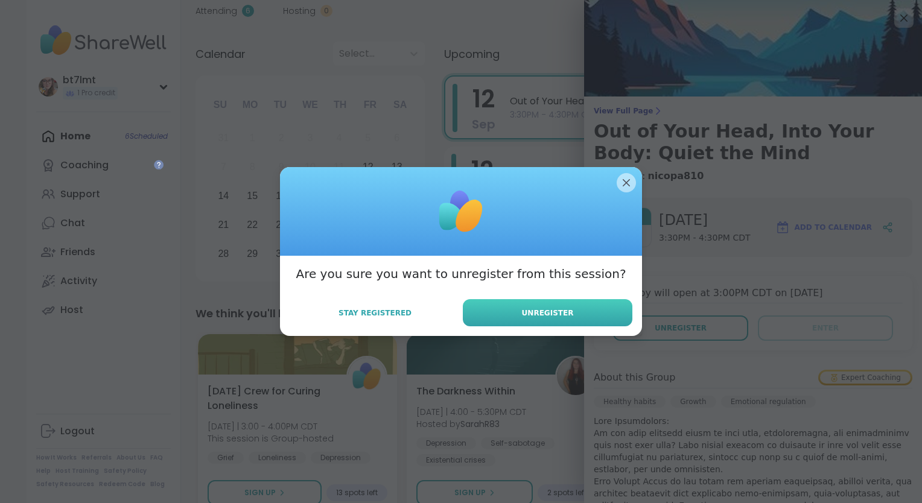
click at [585, 319] on button "Unregister" at bounding box center [548, 312] width 170 height 27
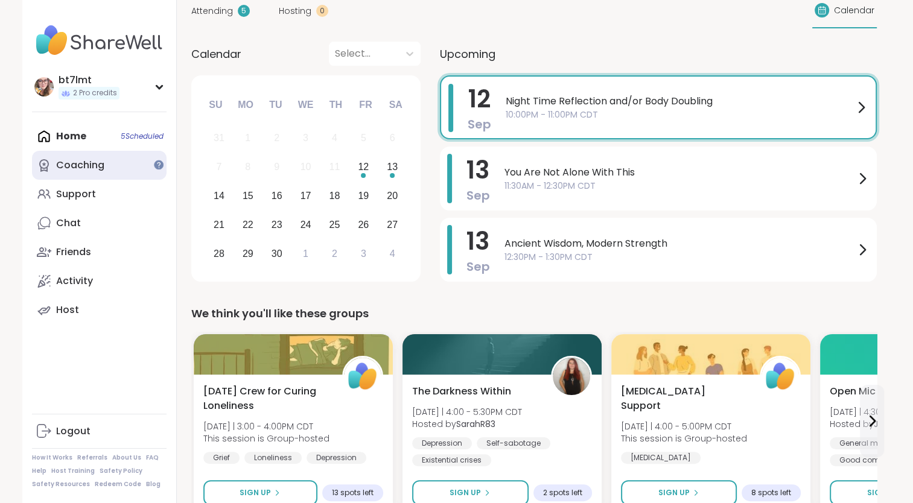
click at [99, 172] on div "Coaching" at bounding box center [80, 165] width 48 height 13
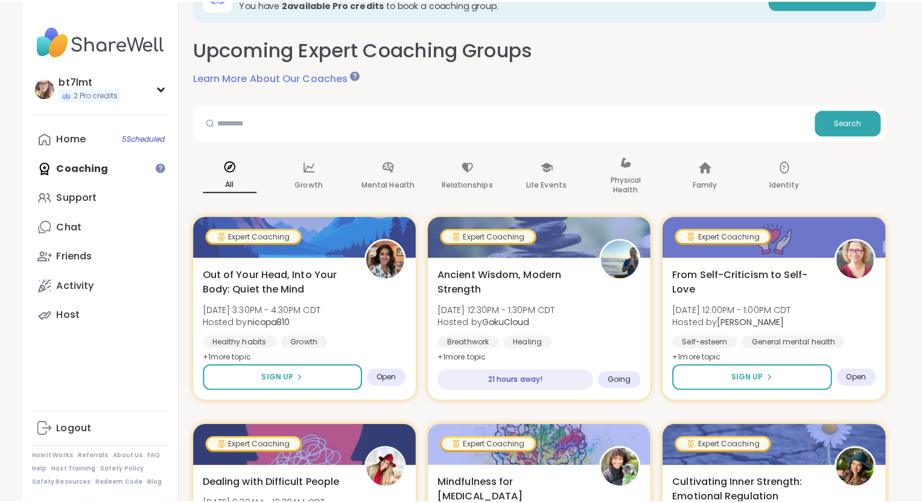
scroll to position [60, 0]
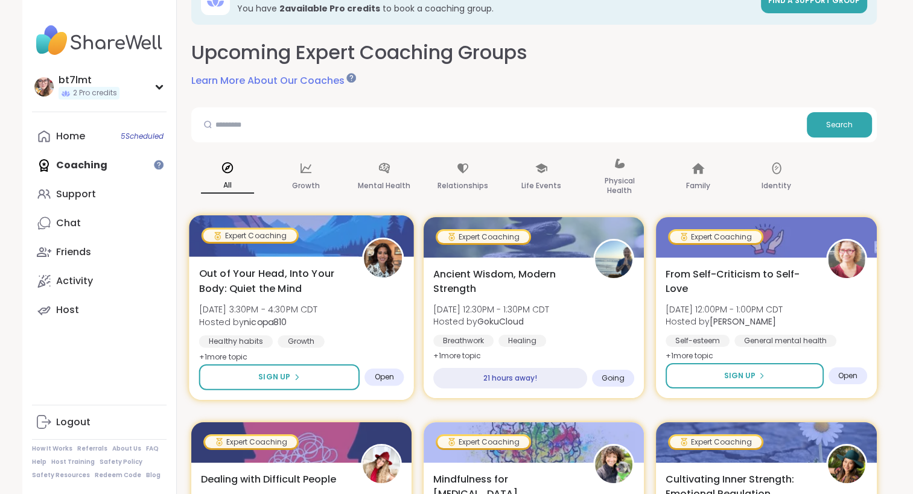
click at [348, 295] on span "Out of Your Head, Into Your Body: Quiet the Mind" at bounding box center [274, 281] width 150 height 30
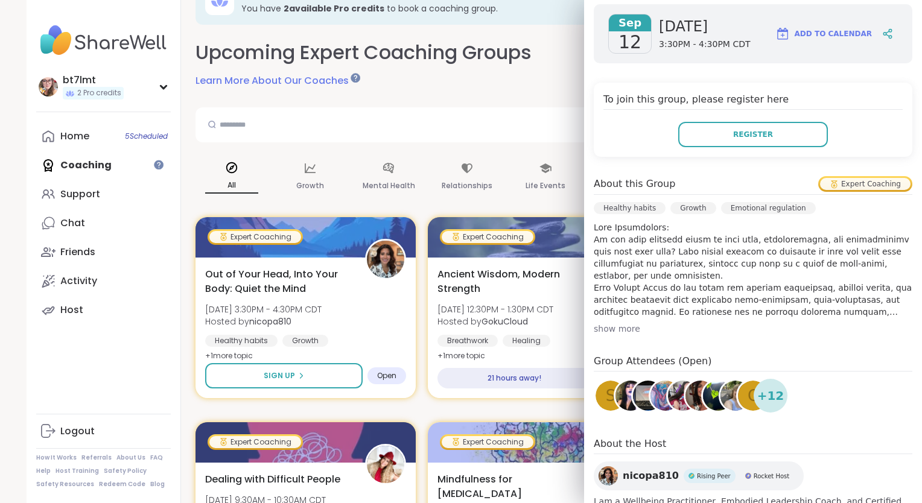
scroll to position [241, 0]
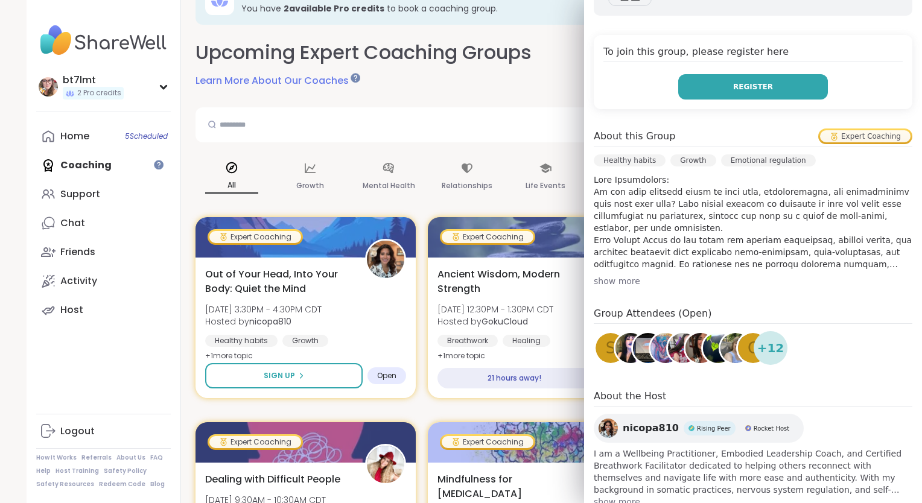
click at [758, 98] on button "Register" at bounding box center [754, 86] width 150 height 25
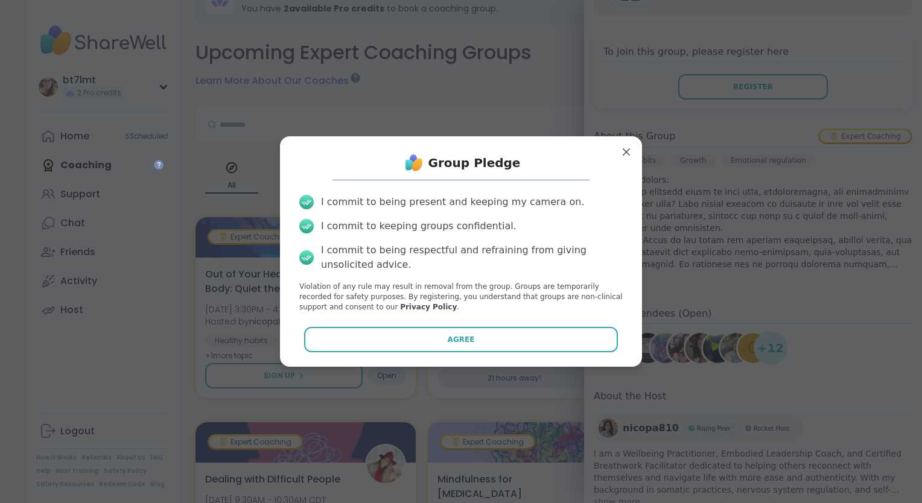
drag, startPoint x: 530, startPoint y: 339, endPoint x: 580, endPoint y: 315, distance: 55.6
click at [531, 339] on button "Agree" at bounding box center [461, 339] width 315 height 25
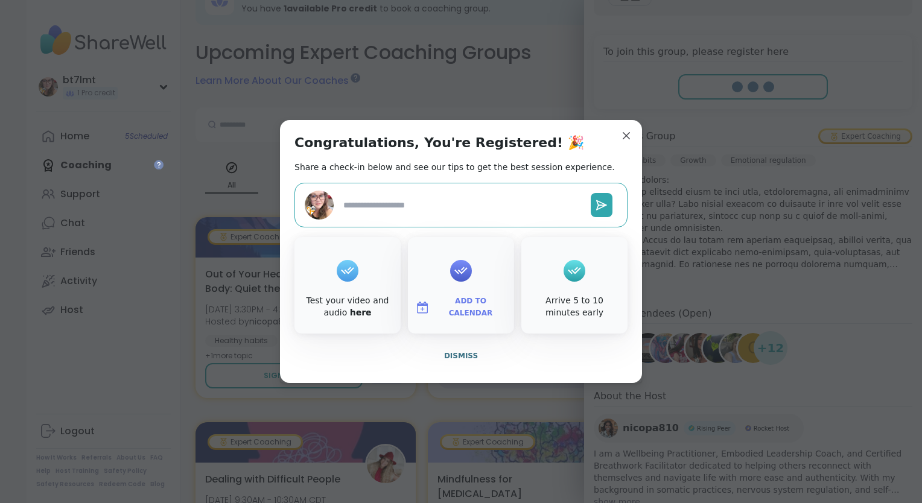
type textarea "*"
